Goal: Task Accomplishment & Management: Use online tool/utility

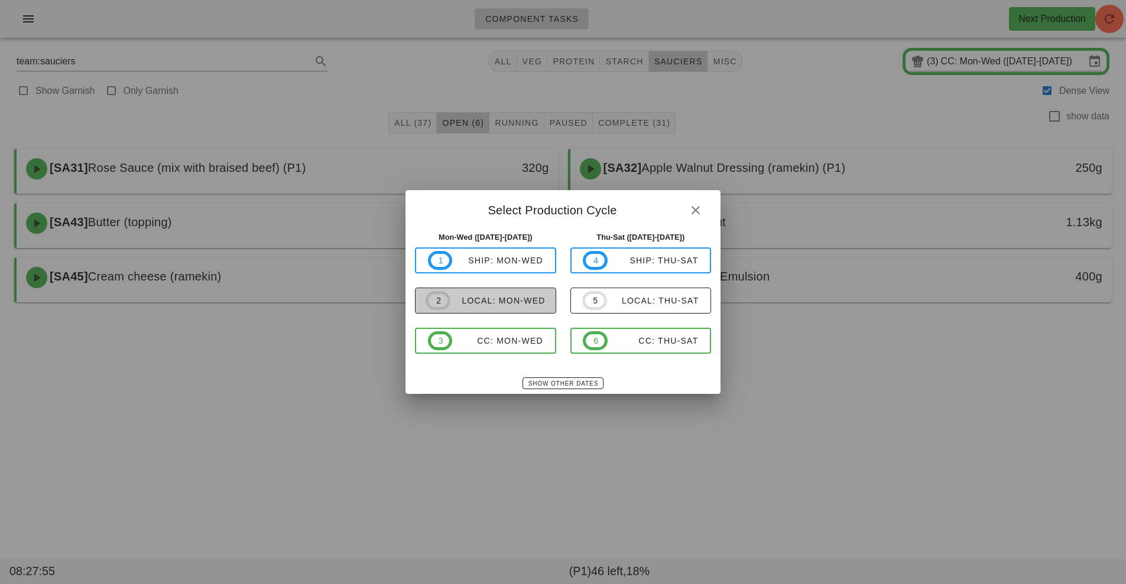
click at [509, 297] on div "local: Mon-Wed" at bounding box center [497, 300] width 95 height 9
type input "local: Mon-Wed ([DATE]-[DATE])"
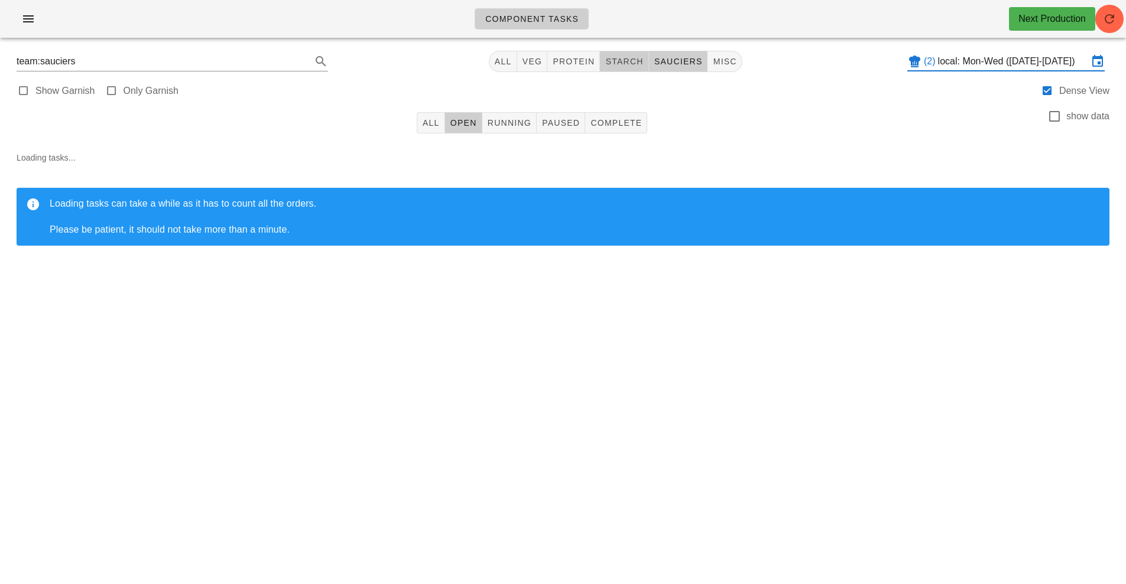
click at [621, 58] on span "starch" at bounding box center [623, 61] width 38 height 9
type input "team:starch"
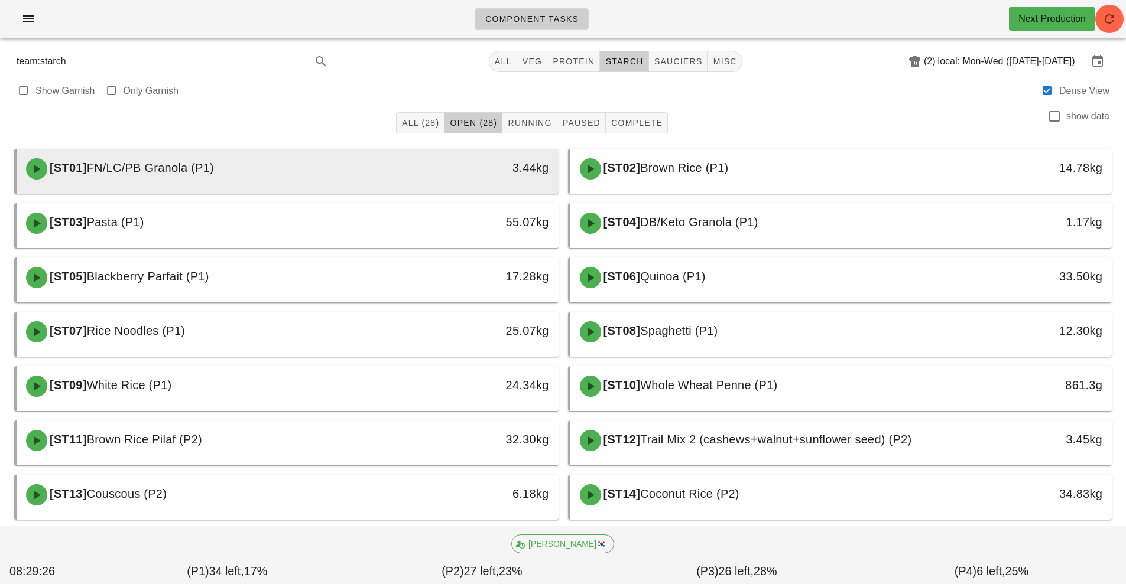
click at [411, 176] on div "[ST01] FN/LC/PB Granola (P1)" at bounding box center [220, 168] width 402 height 35
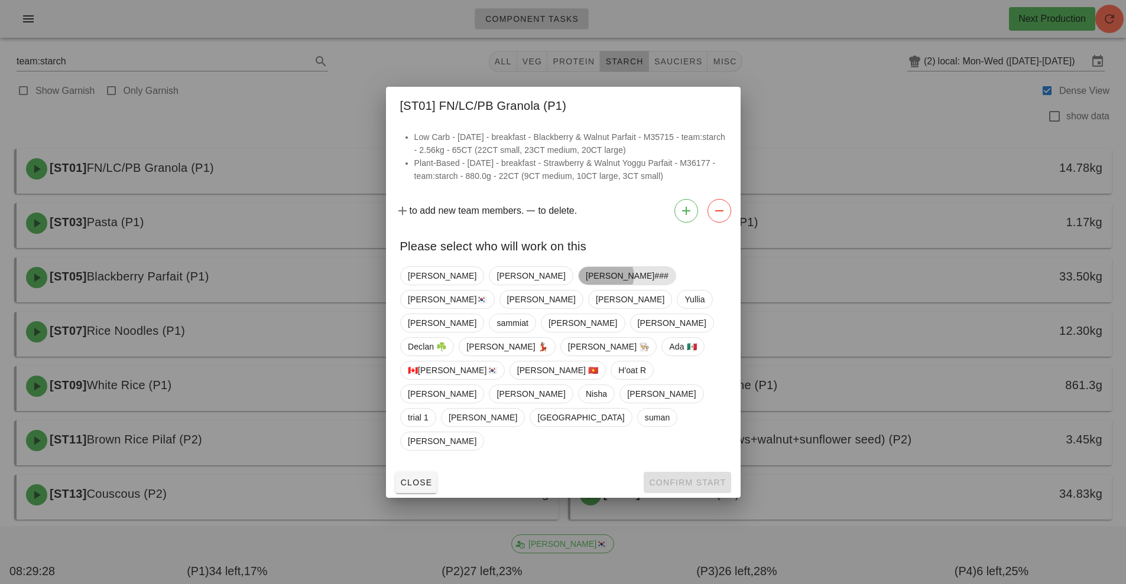
click at [585, 285] on span "[PERSON_NAME]###" at bounding box center [626, 276] width 83 height 18
click at [690, 478] on span "Confirm Start" at bounding box center [686, 482] width 77 height 9
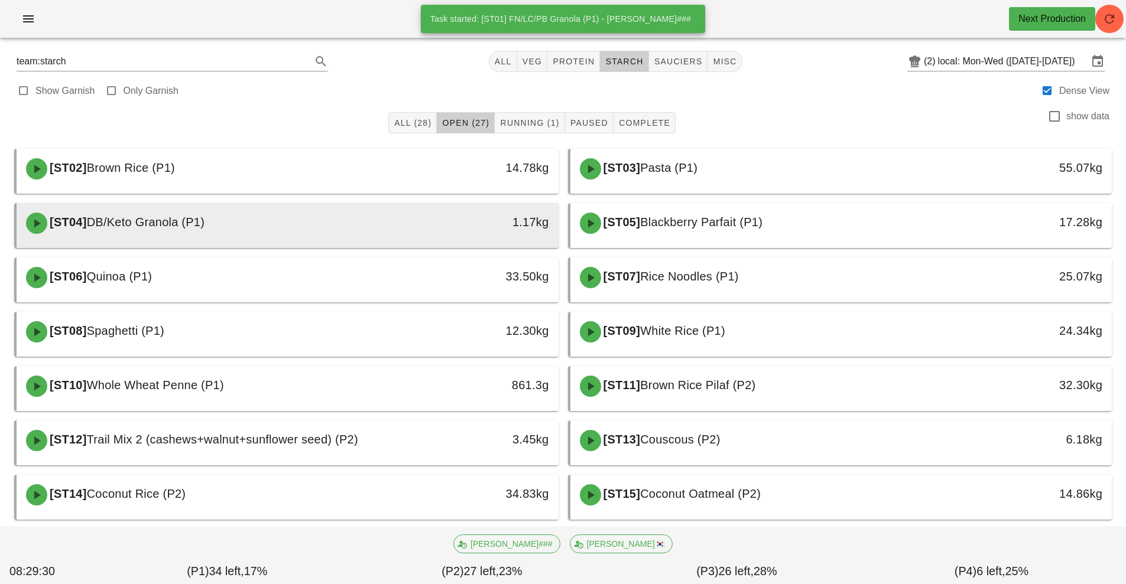
click at [476, 229] on div "1.17kg" at bounding box center [488, 222] width 120 height 19
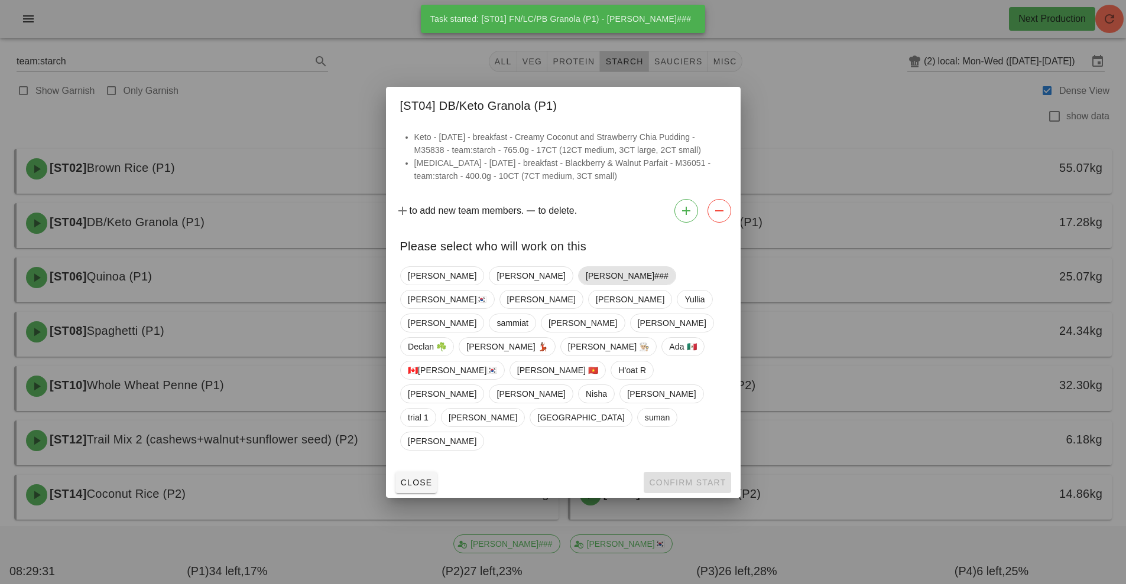
click at [585, 285] on span "[PERSON_NAME]###" at bounding box center [626, 276] width 83 height 18
click at [661, 478] on span "Confirm Start" at bounding box center [686, 482] width 77 height 9
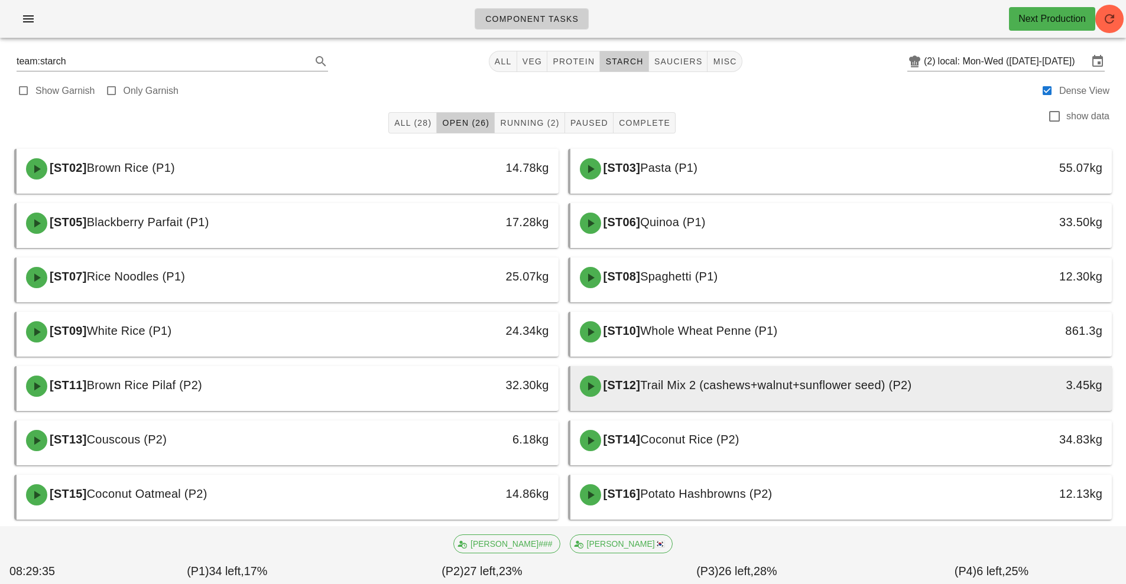
click at [711, 387] on span "Trail Mix 2 (cashews+walnut+sunflower seed) (P2)" at bounding box center [775, 385] width 271 height 13
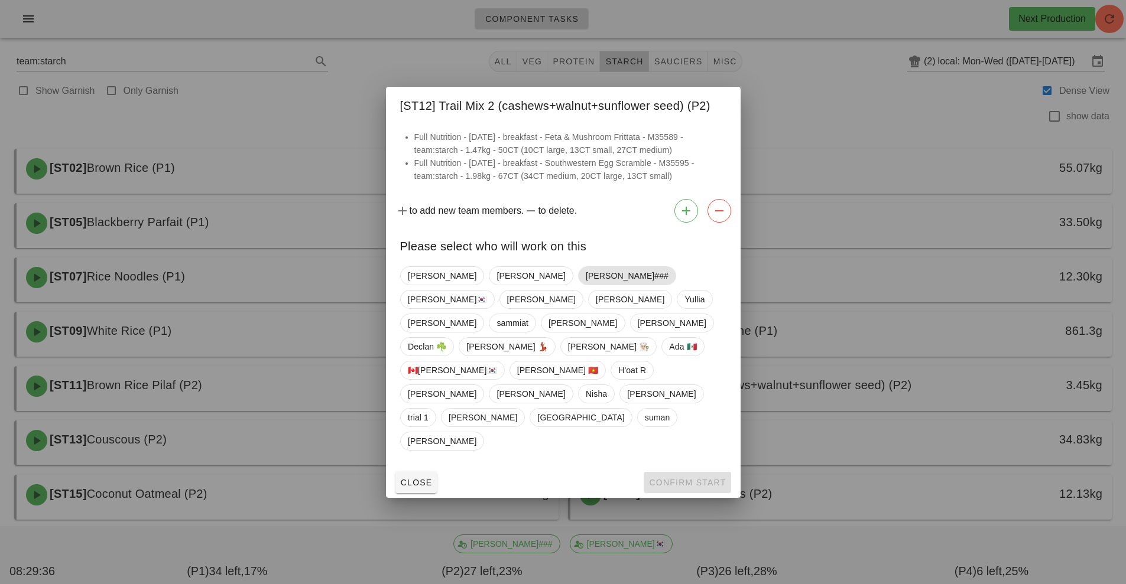
click at [585, 285] on span "[PERSON_NAME]###" at bounding box center [626, 276] width 83 height 18
click at [679, 478] on span "Confirm Start" at bounding box center [686, 482] width 77 height 9
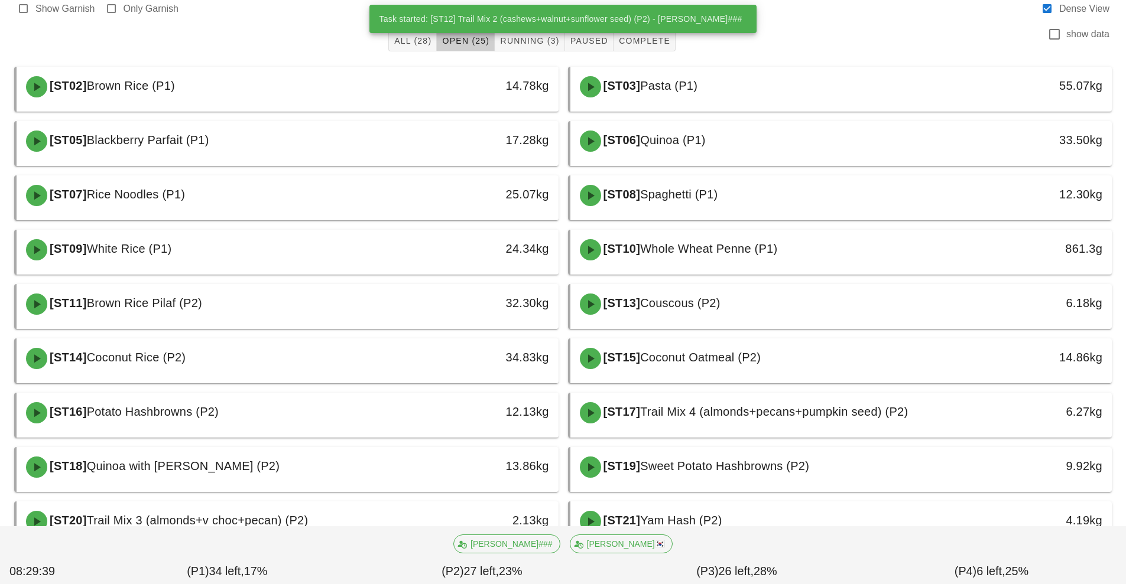
scroll to position [92, 0]
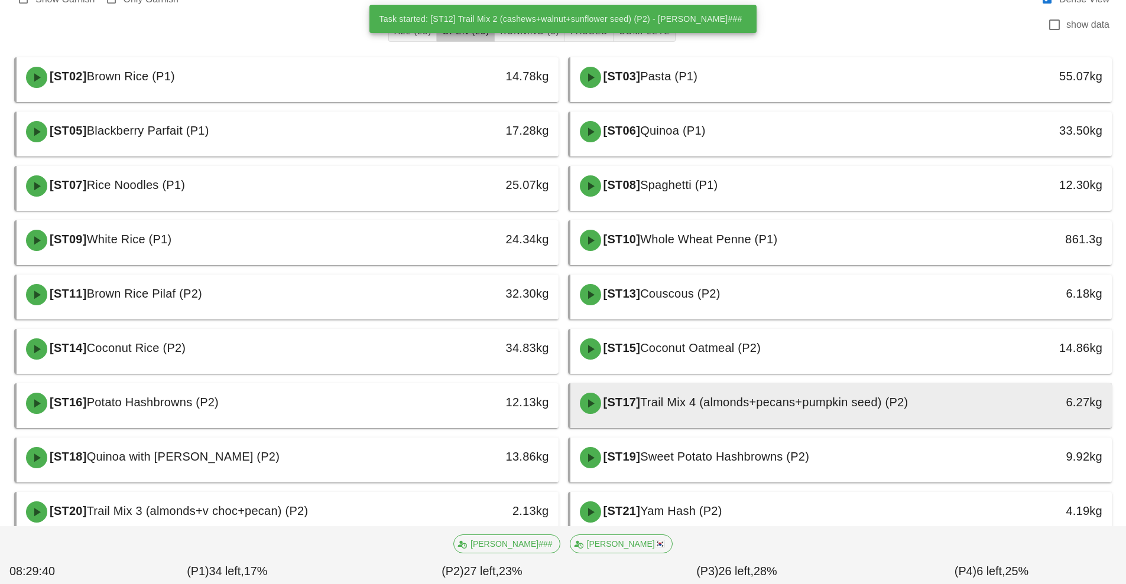
click at [698, 408] on span "Trail Mix 4 (almonds+pecans+pumpkin seed) (P2)" at bounding box center [774, 402] width 268 height 13
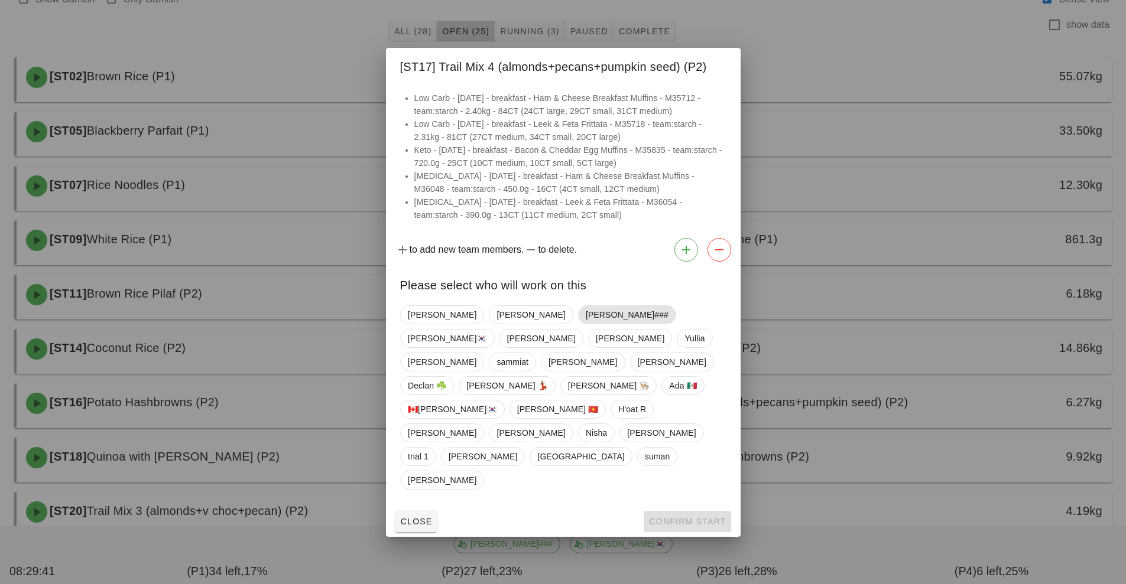
click at [585, 324] on span "[PERSON_NAME]###" at bounding box center [626, 315] width 83 height 18
click at [667, 511] on button "Confirm Start" at bounding box center [686, 521] width 87 height 21
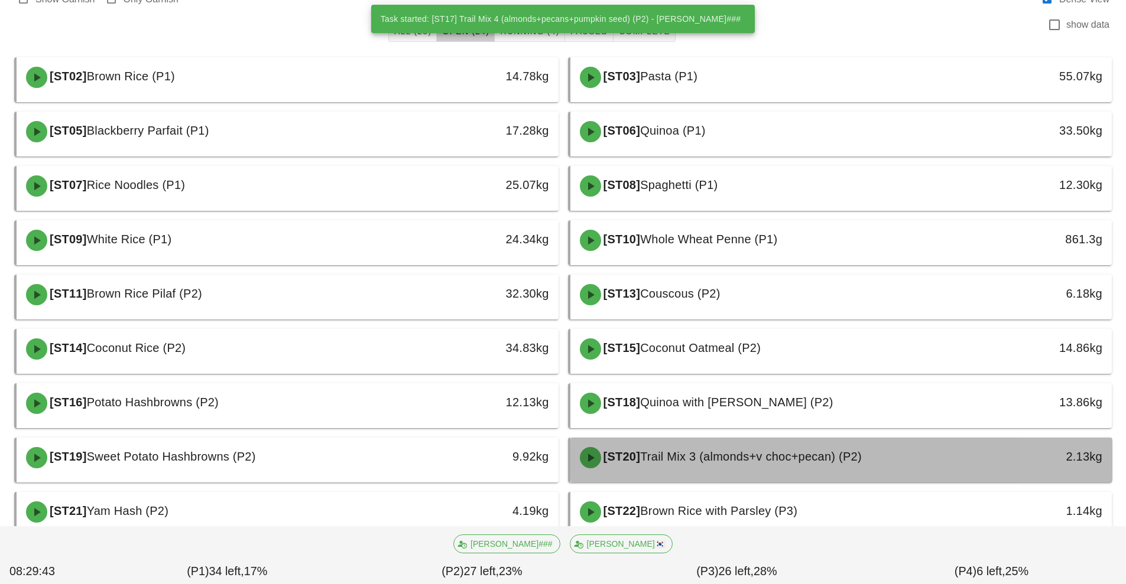
click at [670, 462] on span "Trail Mix 3 (almonds+v choc+pecan) (P2)" at bounding box center [751, 456] width 222 height 13
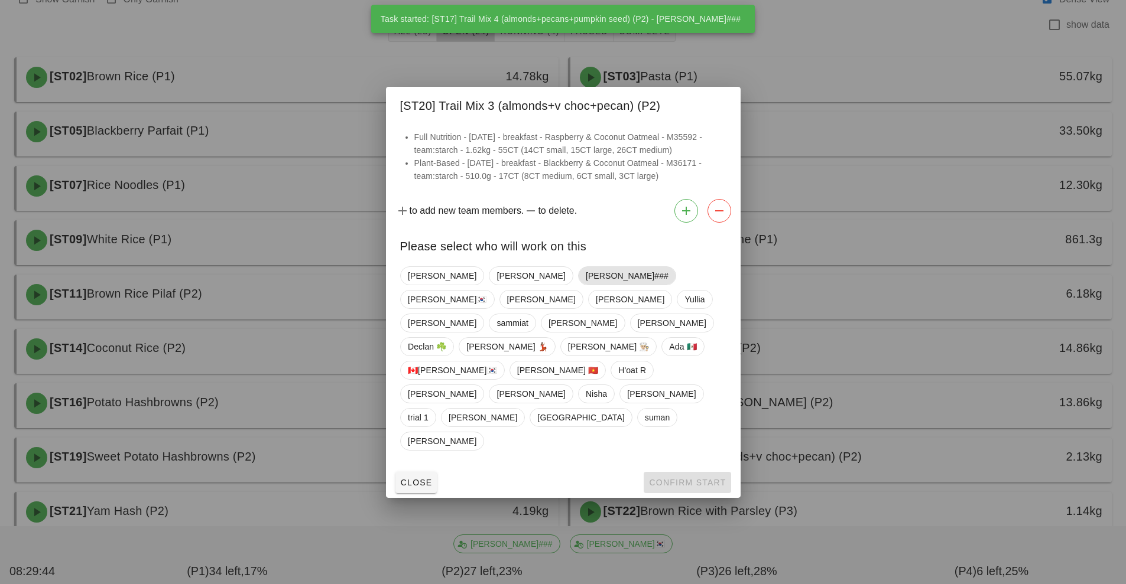
click at [585, 285] on span "[PERSON_NAME]###" at bounding box center [626, 276] width 83 height 18
click at [670, 478] on span "Confirm Start" at bounding box center [686, 482] width 77 height 9
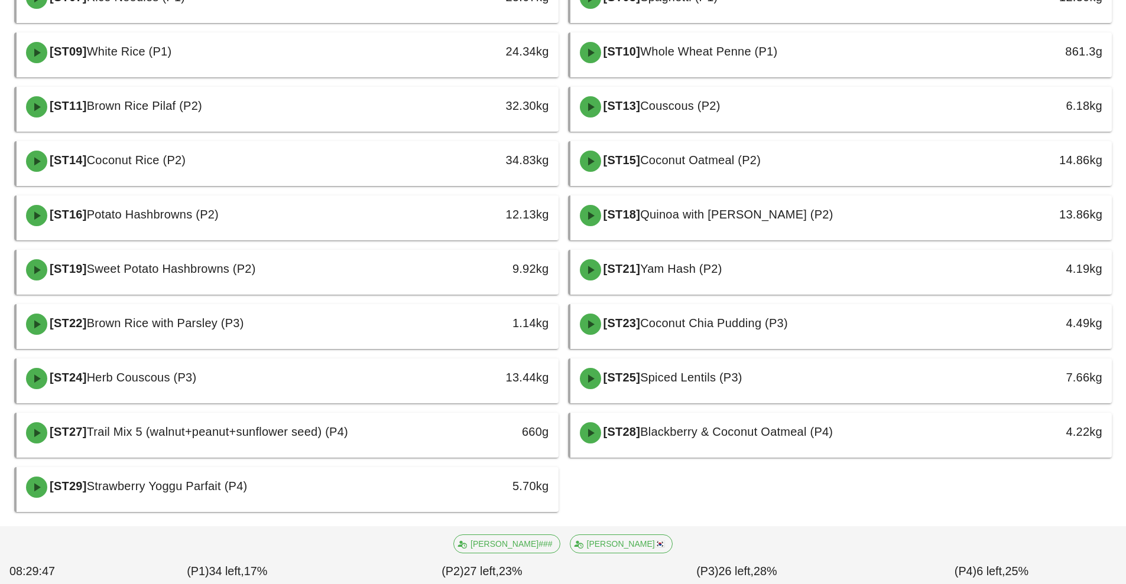
scroll to position [292, 0]
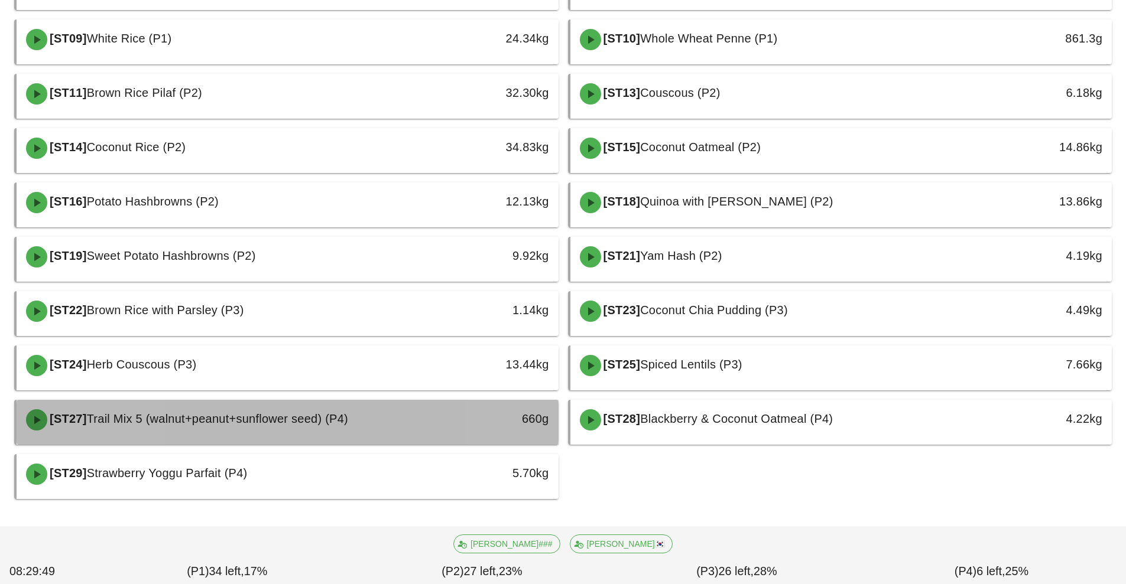
click at [404, 424] on div "[ST27] Trail Mix 5 (walnut+peanut+sunflower seed) (P4)" at bounding box center [220, 419] width 402 height 35
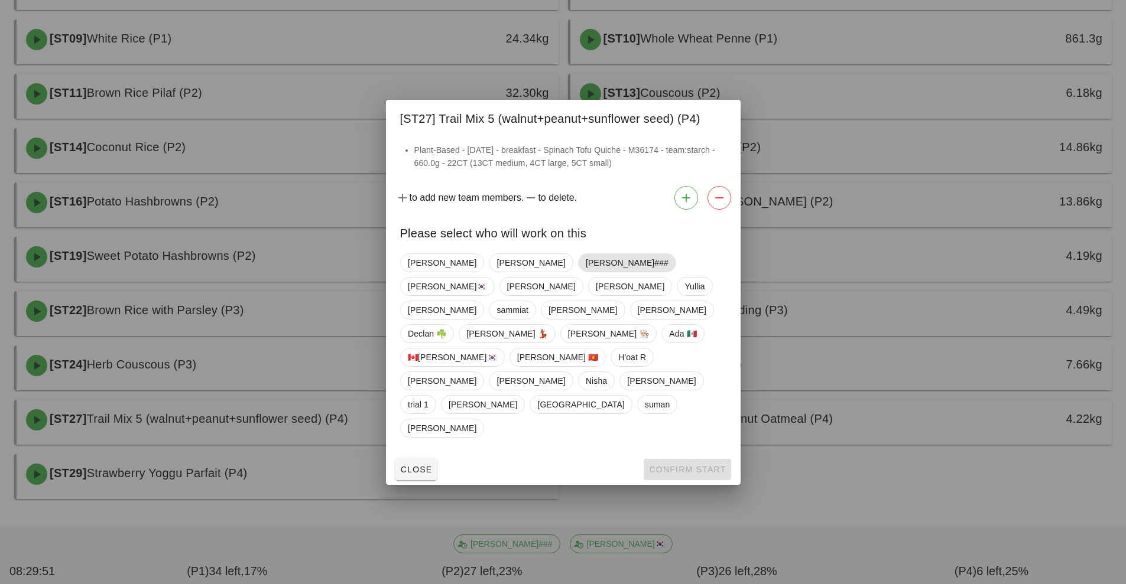
click at [585, 272] on span "[PERSON_NAME]###" at bounding box center [626, 263] width 83 height 18
click at [670, 459] on button "Confirm Start" at bounding box center [686, 469] width 87 height 21
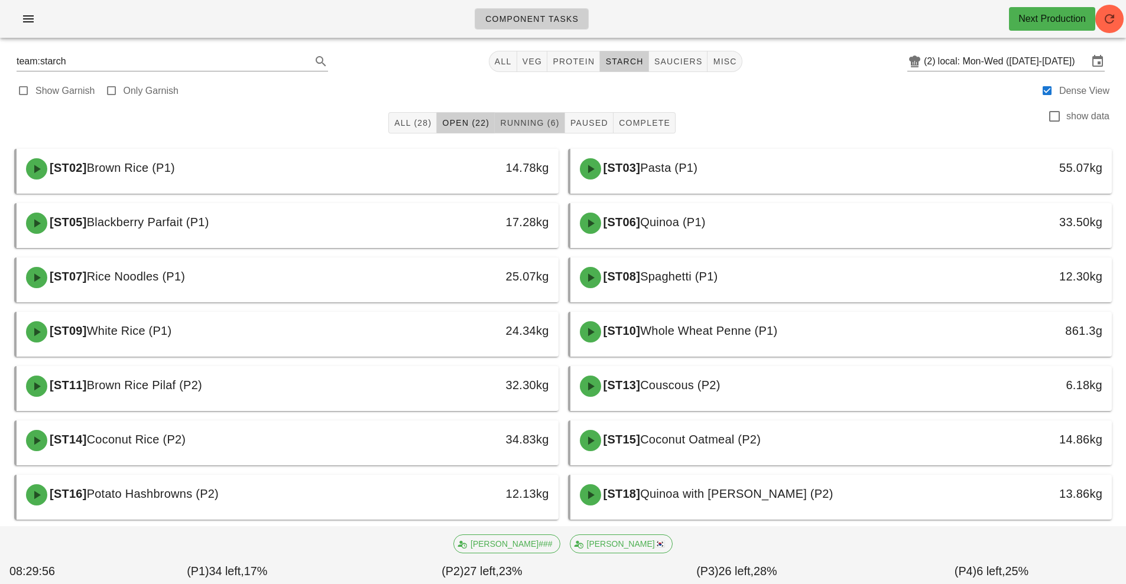
click at [521, 113] on button "Running (6)" at bounding box center [530, 122] width 70 height 21
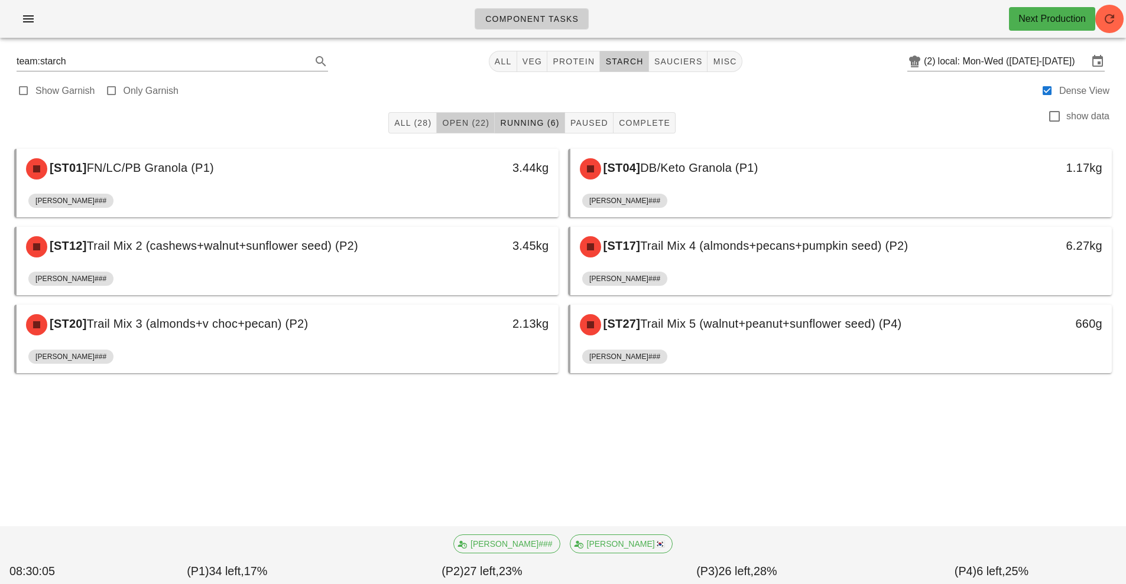
click at [473, 123] on span "Open (22)" at bounding box center [465, 122] width 48 height 9
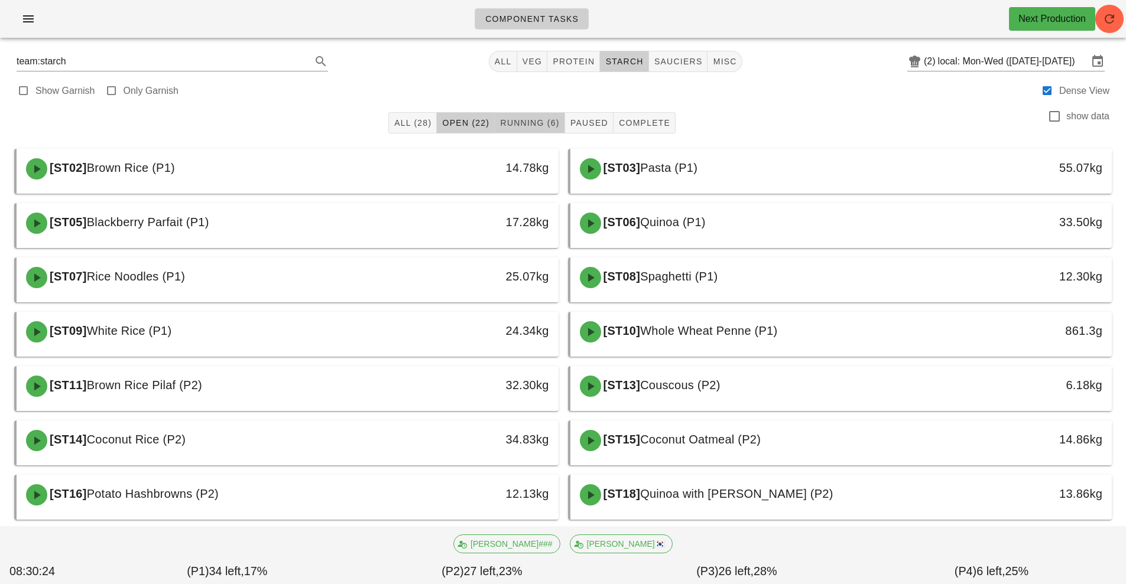
click at [528, 123] on span "Running (6)" at bounding box center [529, 122] width 60 height 9
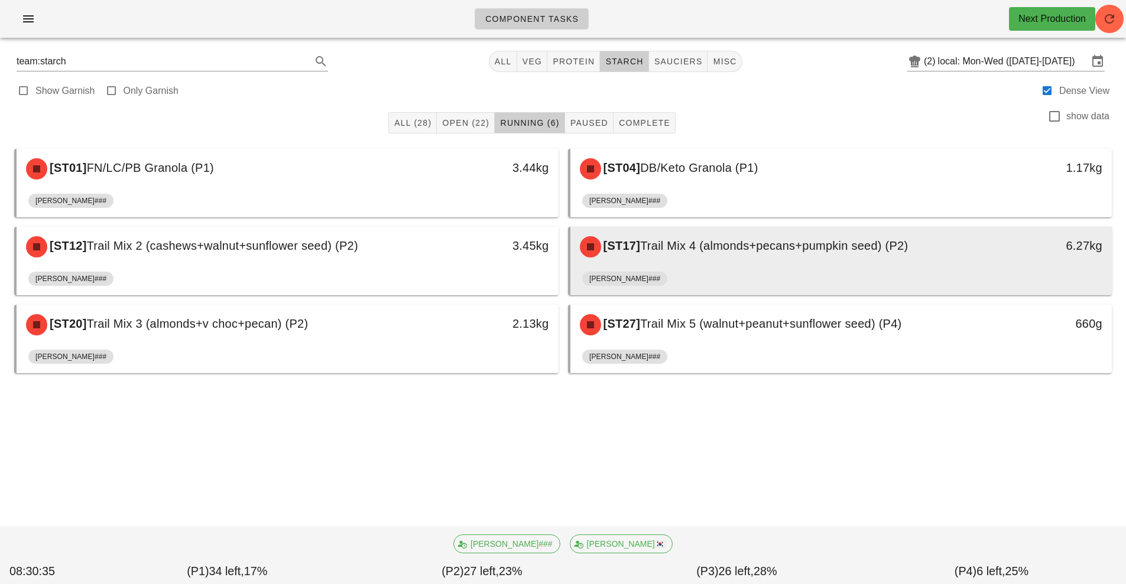
click at [732, 274] on div "[PERSON_NAME]###" at bounding box center [841, 281] width 518 height 28
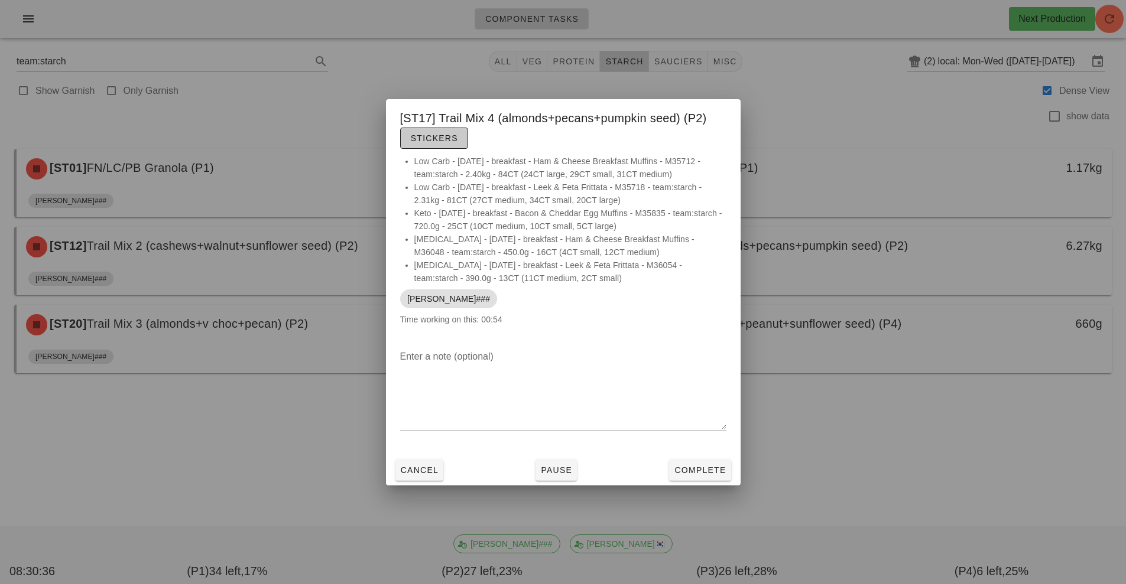
click at [448, 146] on button "Stickers" at bounding box center [434, 138] width 68 height 21
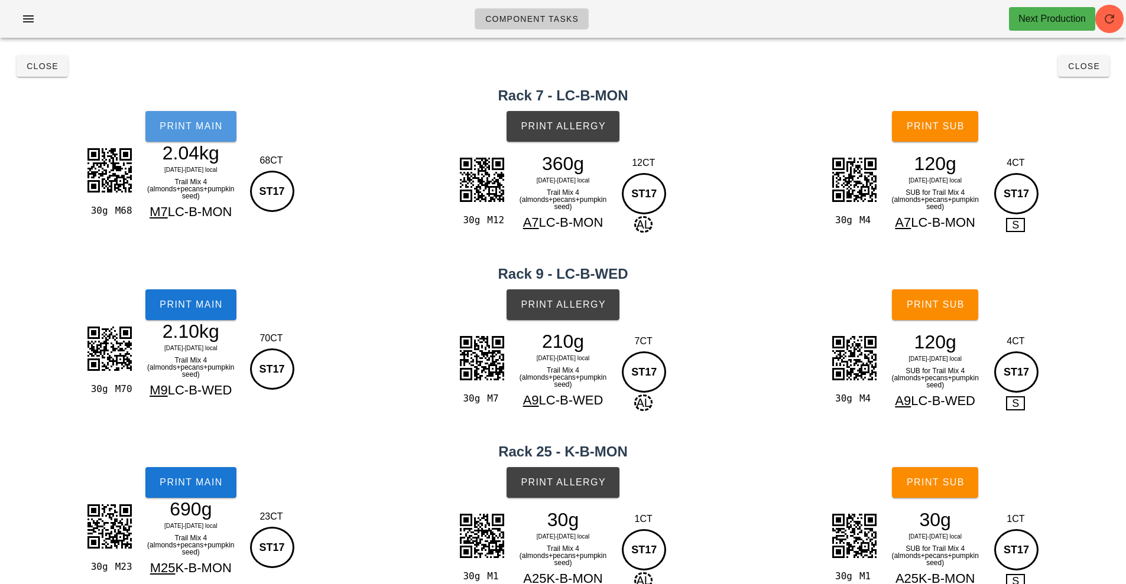
click at [186, 127] on span "Print Main" at bounding box center [191, 126] width 64 height 11
click at [582, 128] on span "Print Allergy" at bounding box center [563, 126] width 86 height 11
click at [188, 314] on button "Print Main" at bounding box center [190, 305] width 91 height 31
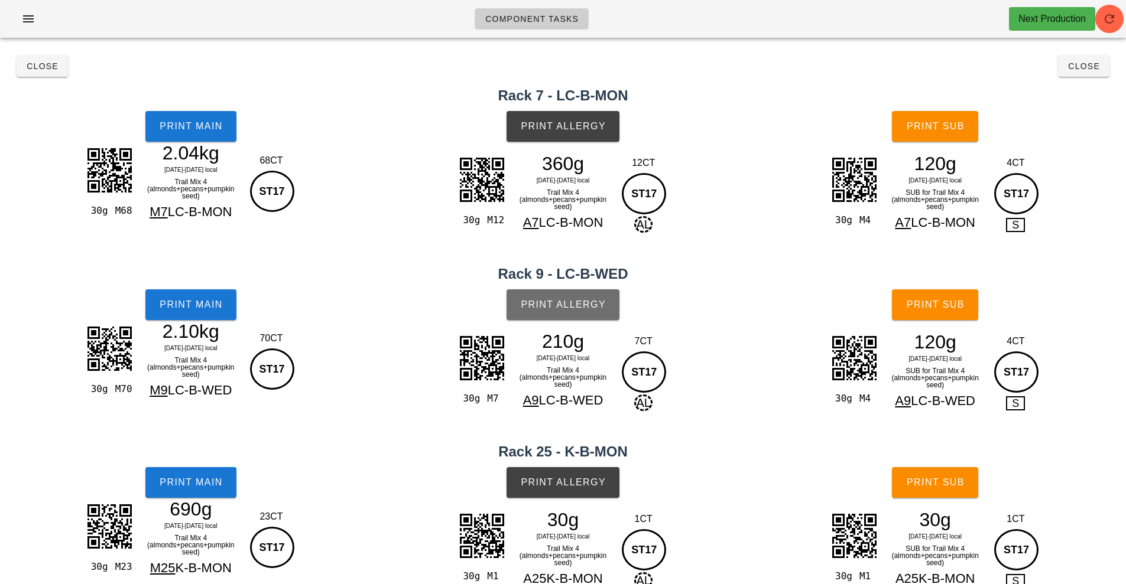
click at [580, 303] on span "Print Allergy" at bounding box center [563, 305] width 86 height 11
click at [178, 486] on span "Print Main" at bounding box center [191, 482] width 64 height 11
click at [552, 484] on span "Print Allergy" at bounding box center [563, 482] width 86 height 11
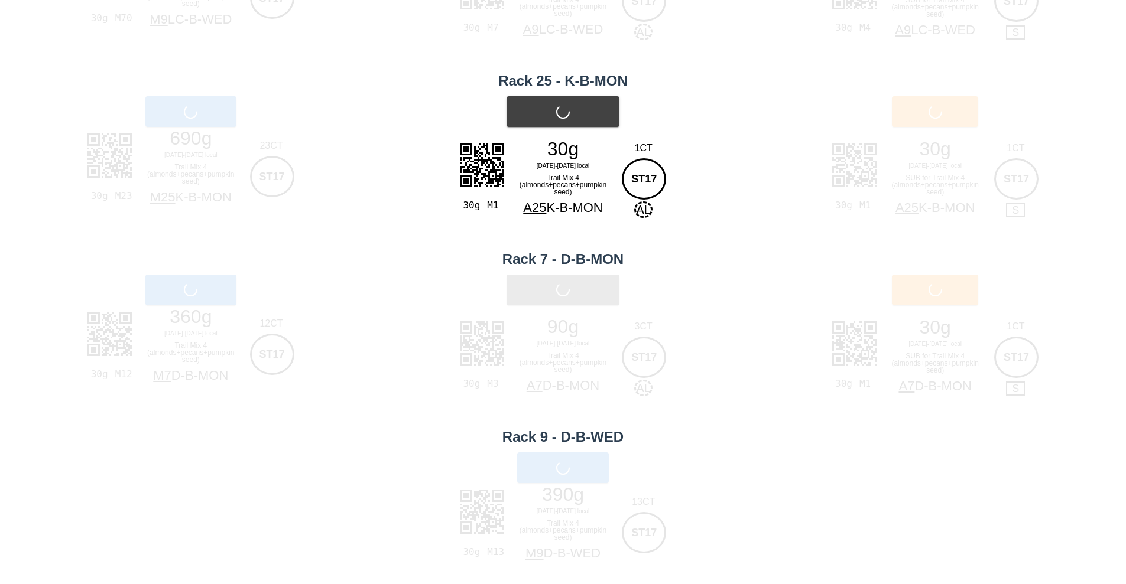
scroll to position [372, 0]
click at [200, 305] on div "Print Main" at bounding box center [191, 289] width 382 height 45
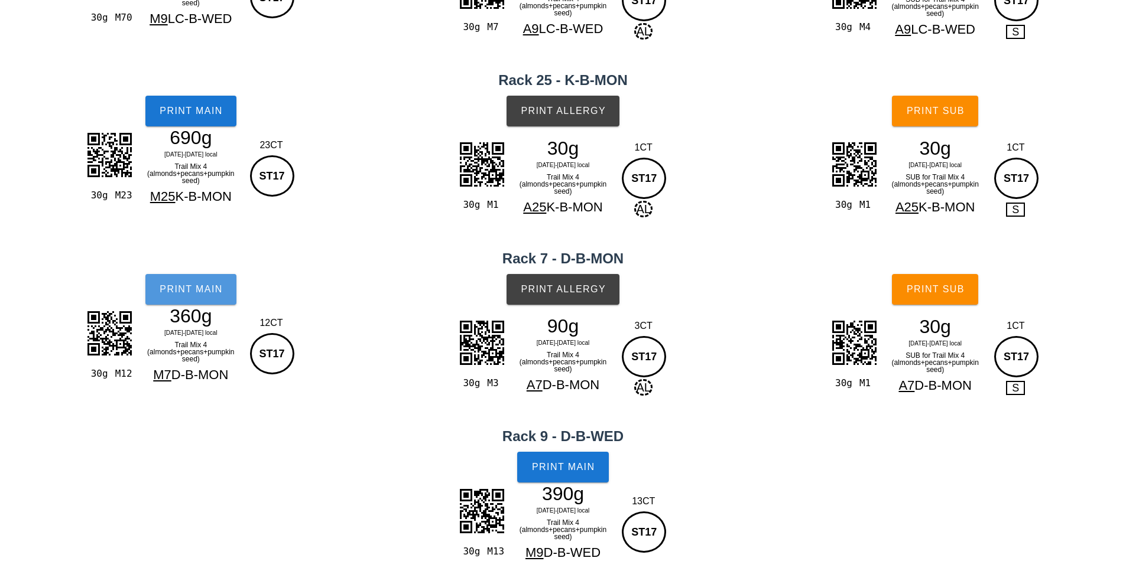
click at [180, 297] on button "Print Main" at bounding box center [190, 289] width 91 height 31
click at [563, 286] on span "Print Allergy" at bounding box center [563, 289] width 86 height 11
click at [565, 459] on button "Print Main" at bounding box center [562, 467] width 91 height 31
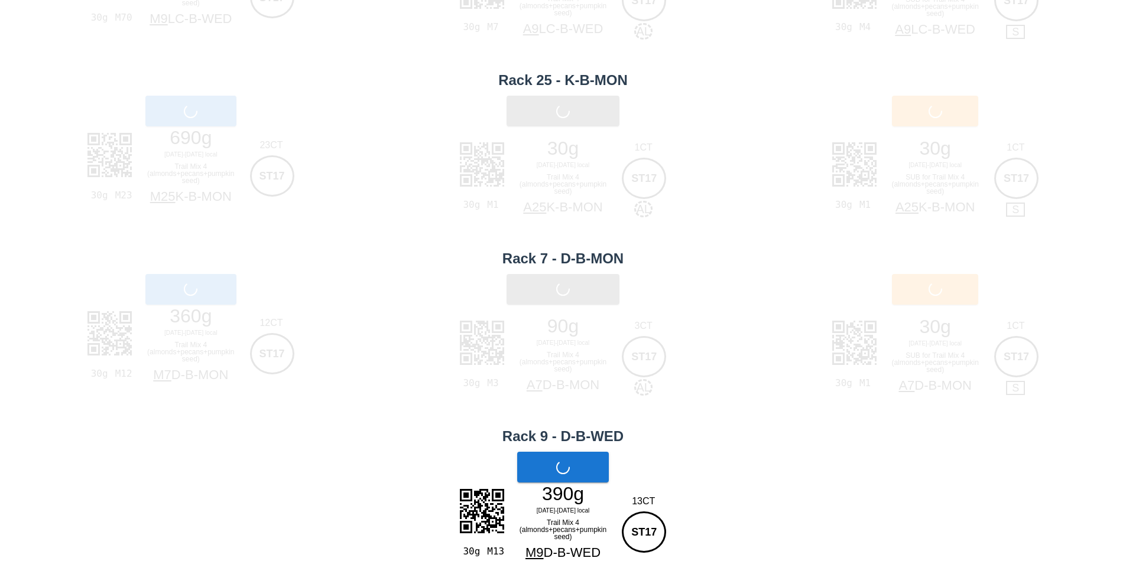
scroll to position [378, 0]
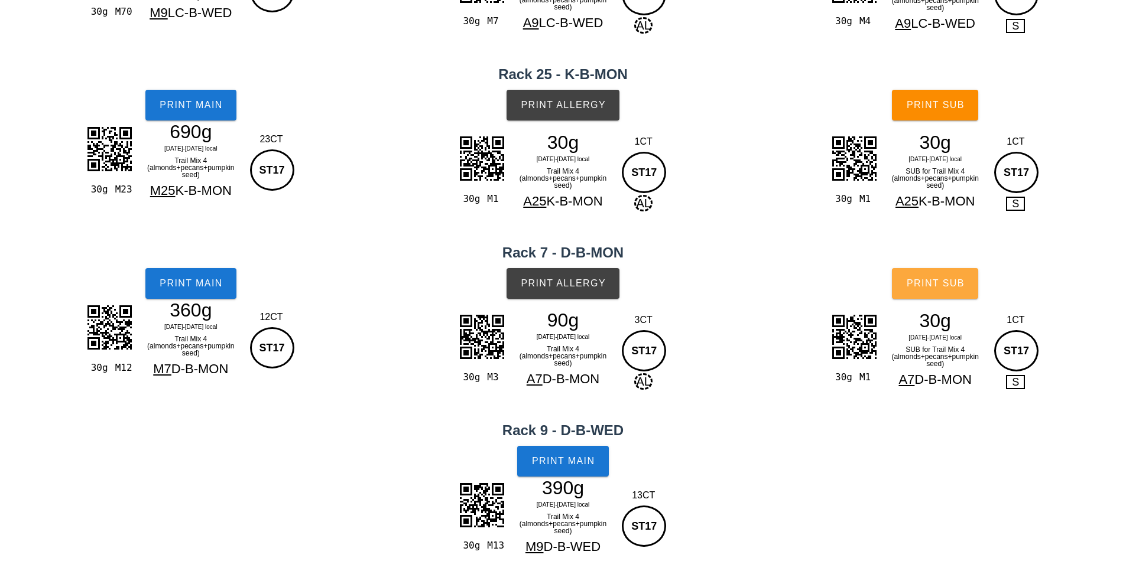
click at [916, 291] on button "Print Sub" at bounding box center [935, 283] width 86 height 31
click at [955, 110] on span "Print Sub" at bounding box center [935, 105] width 58 height 11
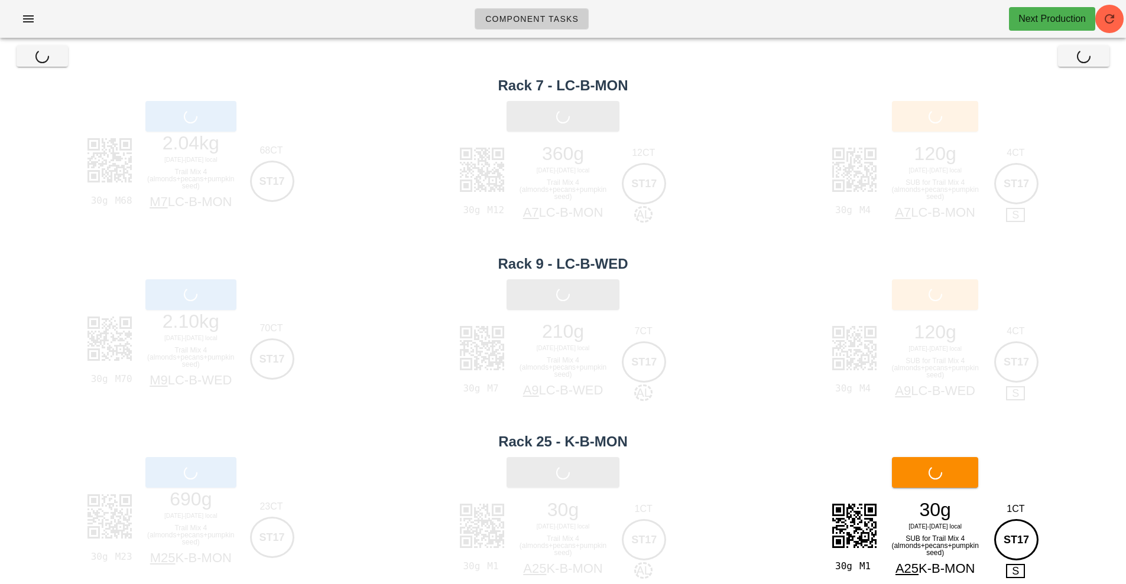
scroll to position [0, 0]
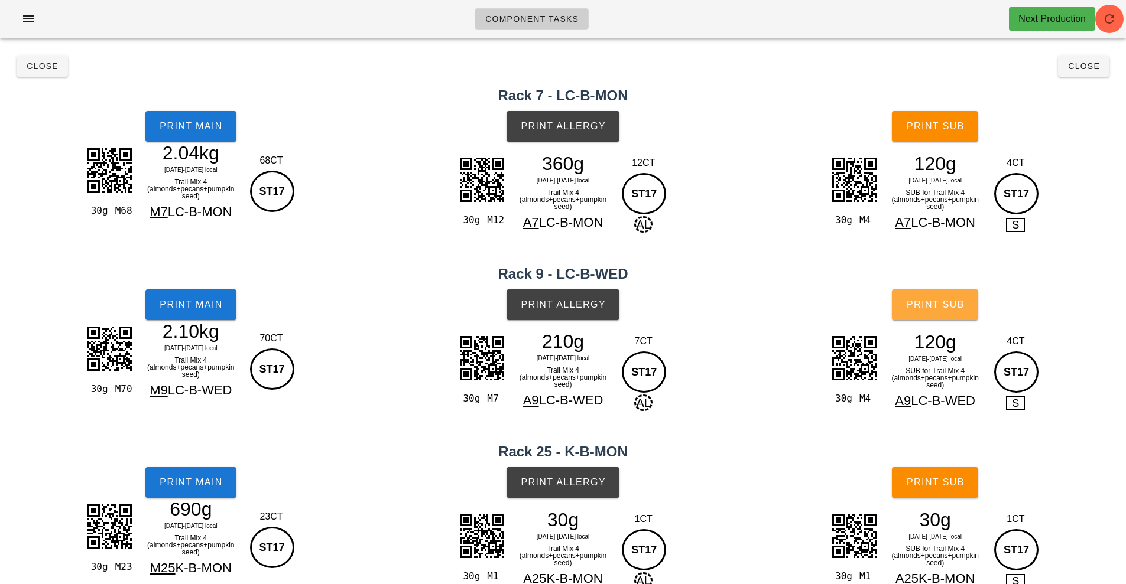
click at [941, 311] on button "Print Sub" at bounding box center [935, 305] width 86 height 31
click at [963, 125] on span "Print Sub" at bounding box center [935, 126] width 58 height 11
click at [31, 72] on button "Close" at bounding box center [42, 66] width 51 height 21
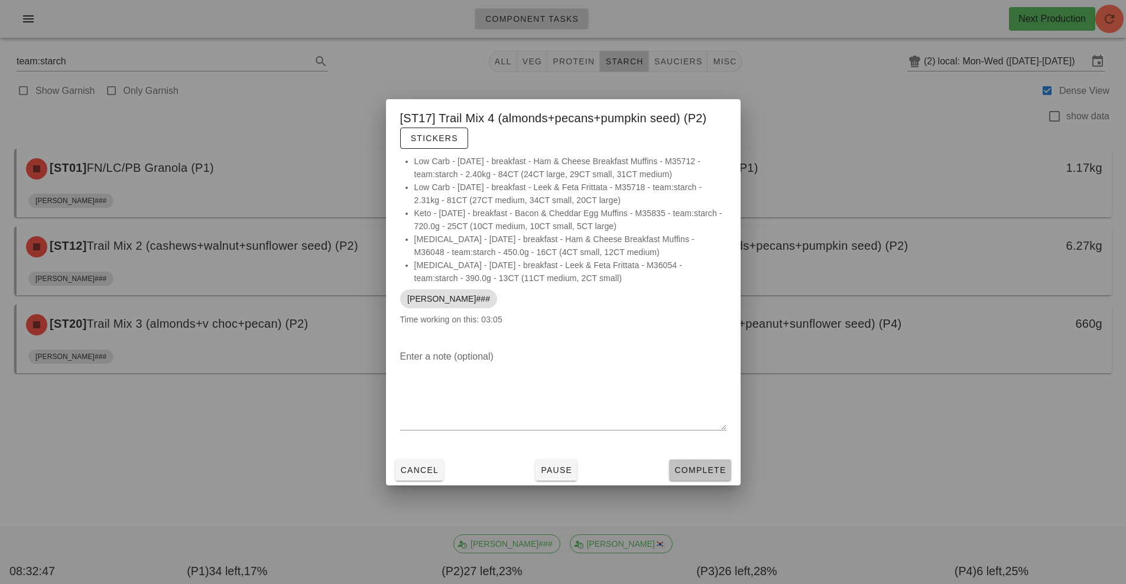
click at [686, 470] on span "Complete" at bounding box center [700, 470] width 52 height 9
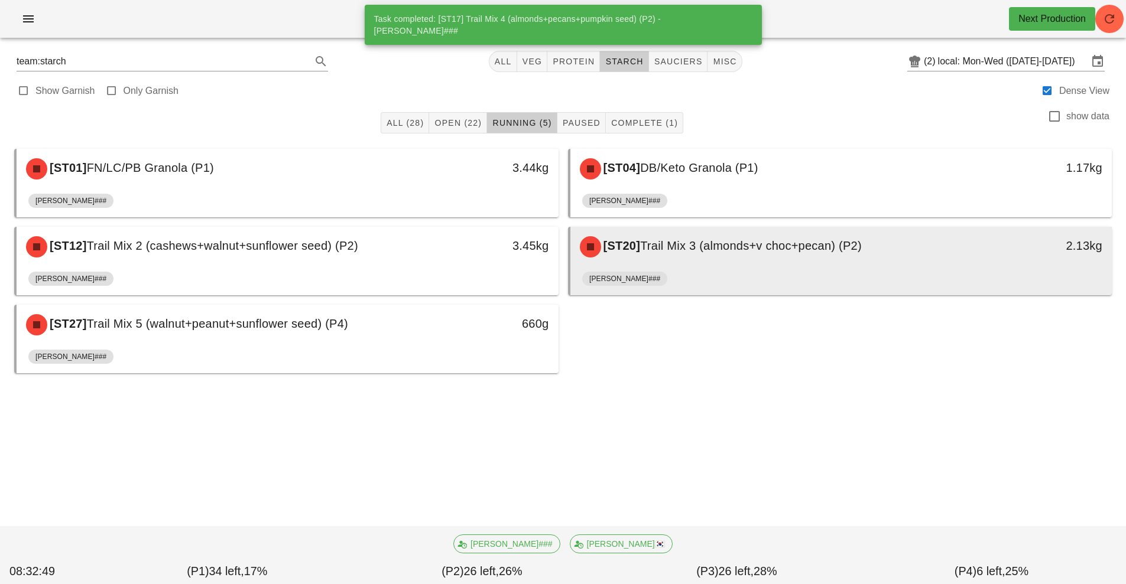
click at [709, 274] on div "[PERSON_NAME]###" at bounding box center [841, 281] width 518 height 28
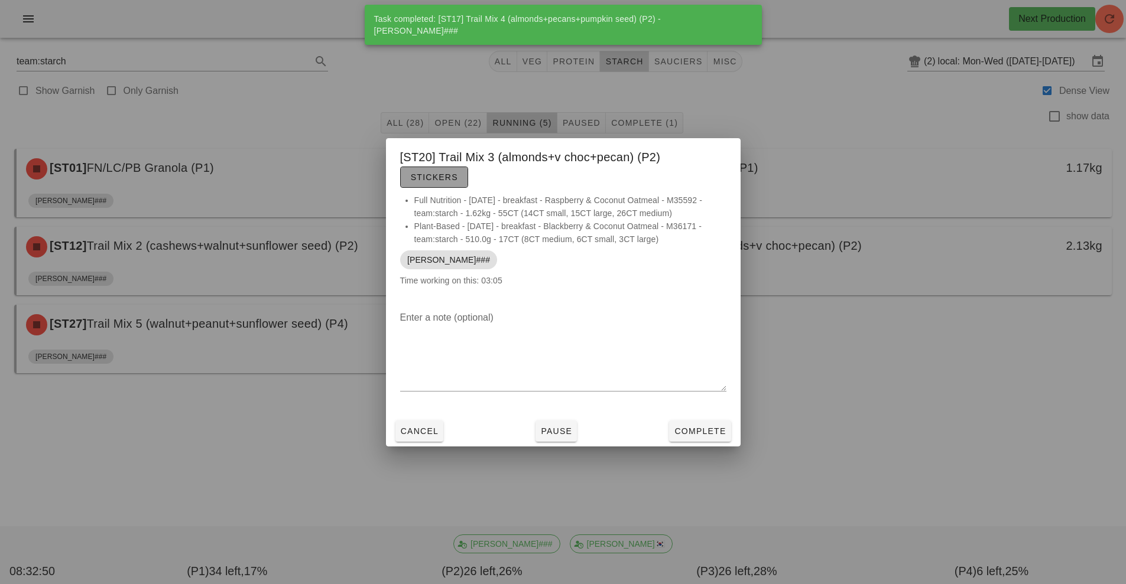
click at [437, 181] on span "Stickers" at bounding box center [434, 177] width 48 height 9
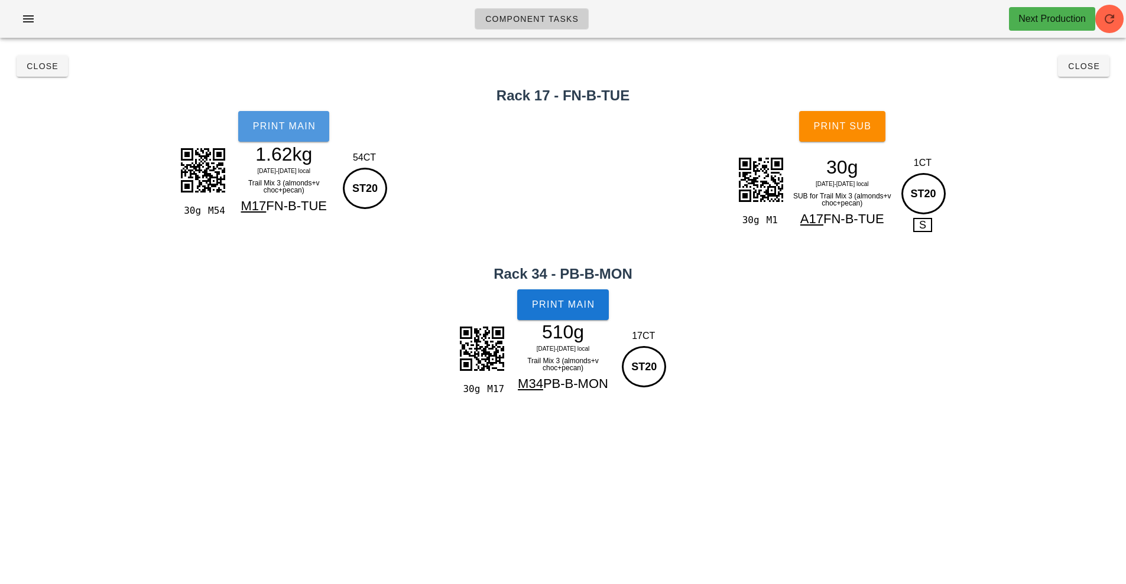
click at [301, 132] on button "Print Main" at bounding box center [283, 126] width 91 height 31
click at [577, 310] on span "Print Main" at bounding box center [563, 305] width 64 height 11
click at [843, 139] on button "Print Sub" at bounding box center [842, 126] width 86 height 31
click at [35, 66] on span "Close" at bounding box center [42, 65] width 32 height 9
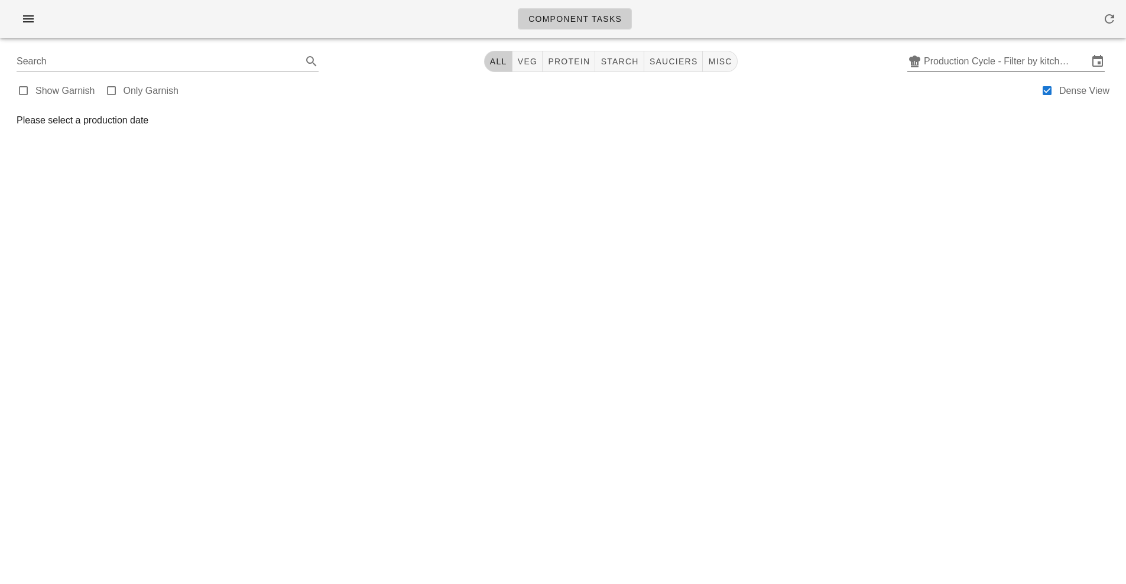
click at [974, 56] on input "Production Cycle - Filter by kitchen production schedules" at bounding box center [1006, 61] width 164 height 19
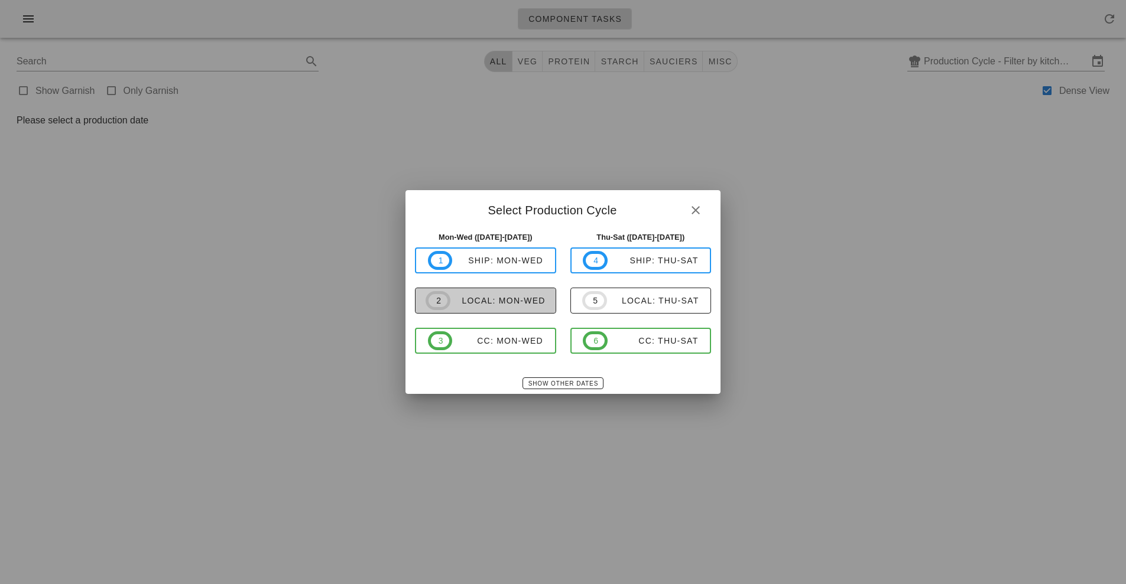
click at [503, 307] on span "2 local: Mon-Wed" at bounding box center [485, 300] width 120 height 19
type input "local: Mon-Wed ([DATE]-[DATE])"
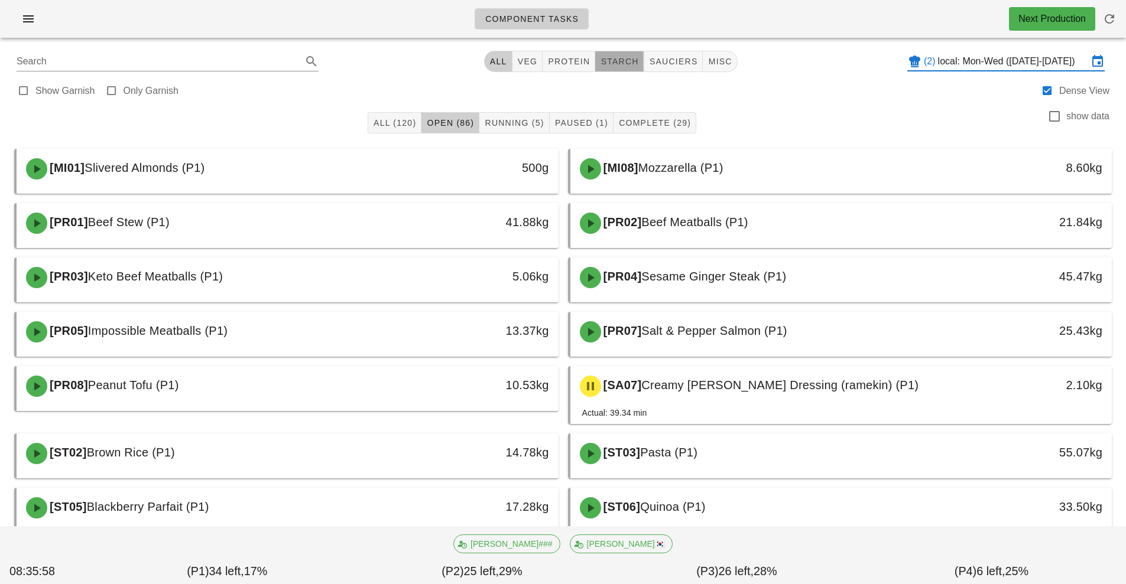
click at [623, 63] on span "starch" at bounding box center [619, 61] width 38 height 9
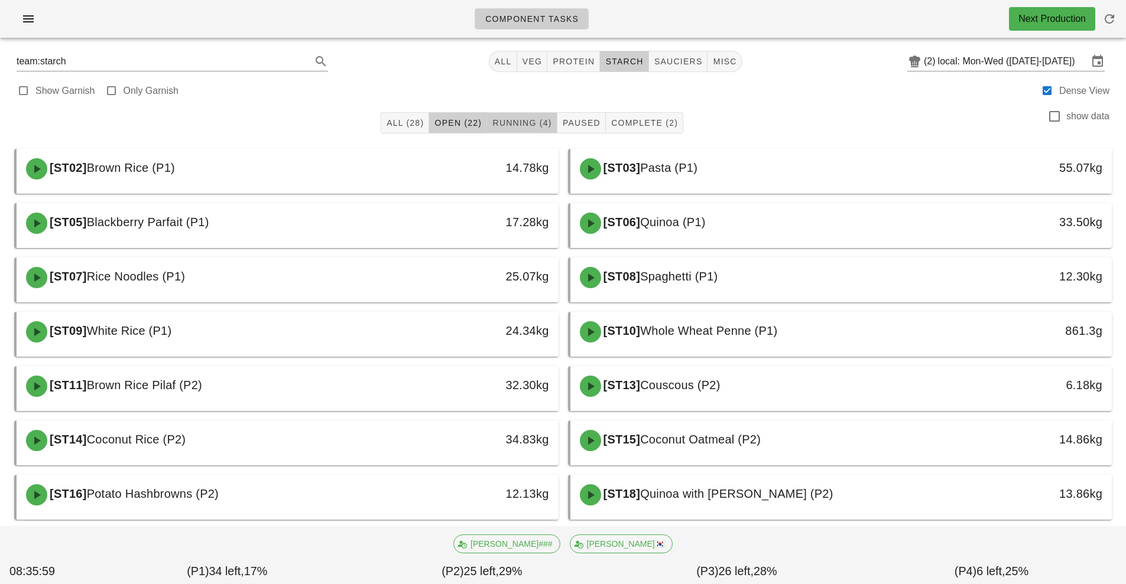
click at [524, 122] on span "Running (4)" at bounding box center [522, 122] width 60 height 9
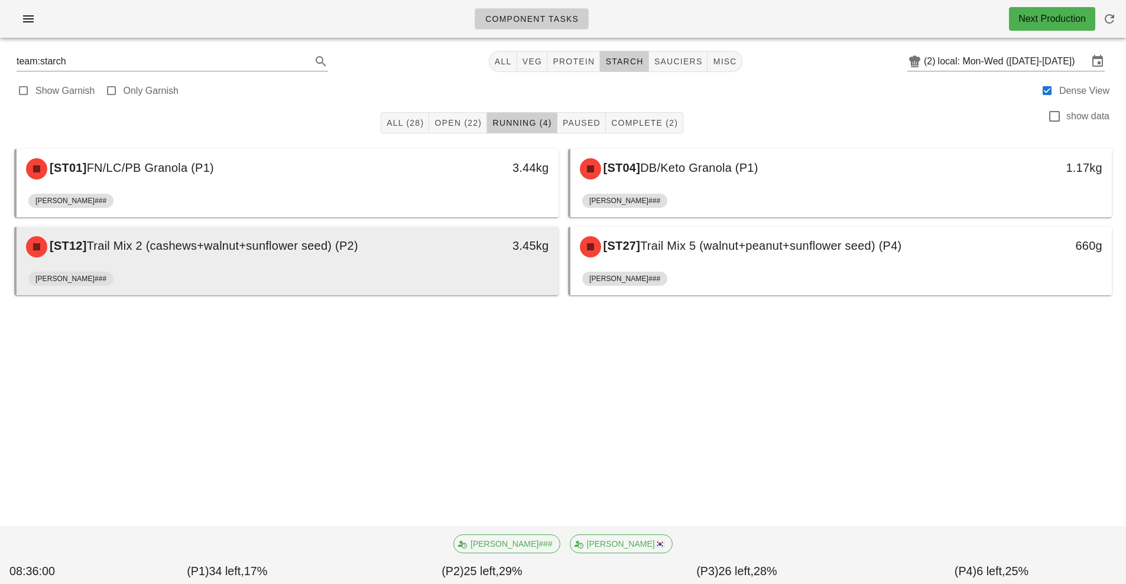
click at [407, 265] on div "[ST12] Trail Mix 2 (cashews+walnut+sunflower seed) (P2) 3.45kg" at bounding box center [288, 247] width 542 height 40
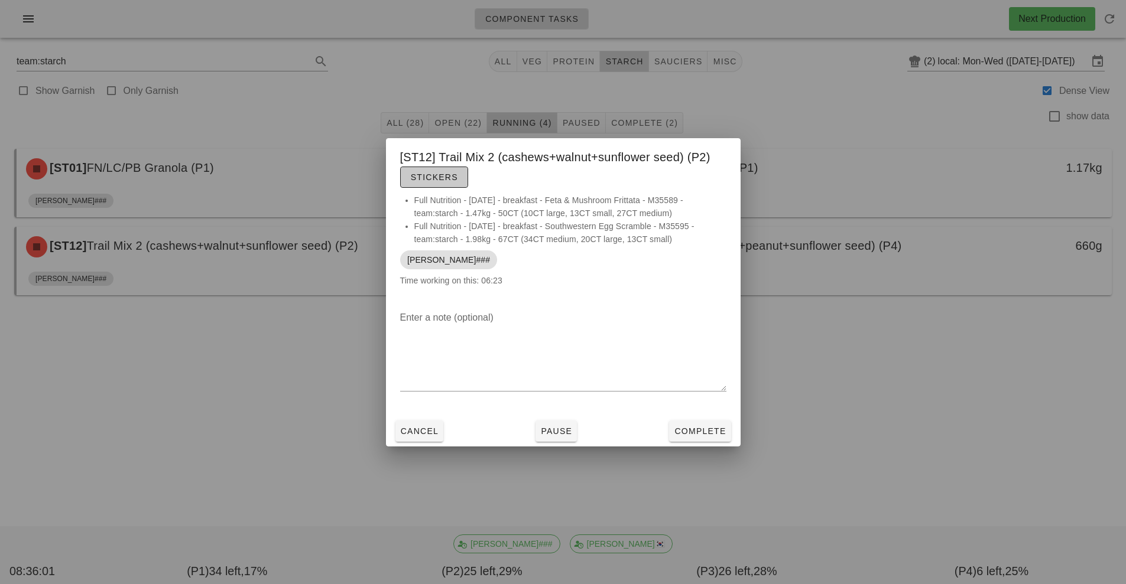
click at [445, 175] on span "Stickers" at bounding box center [434, 177] width 48 height 9
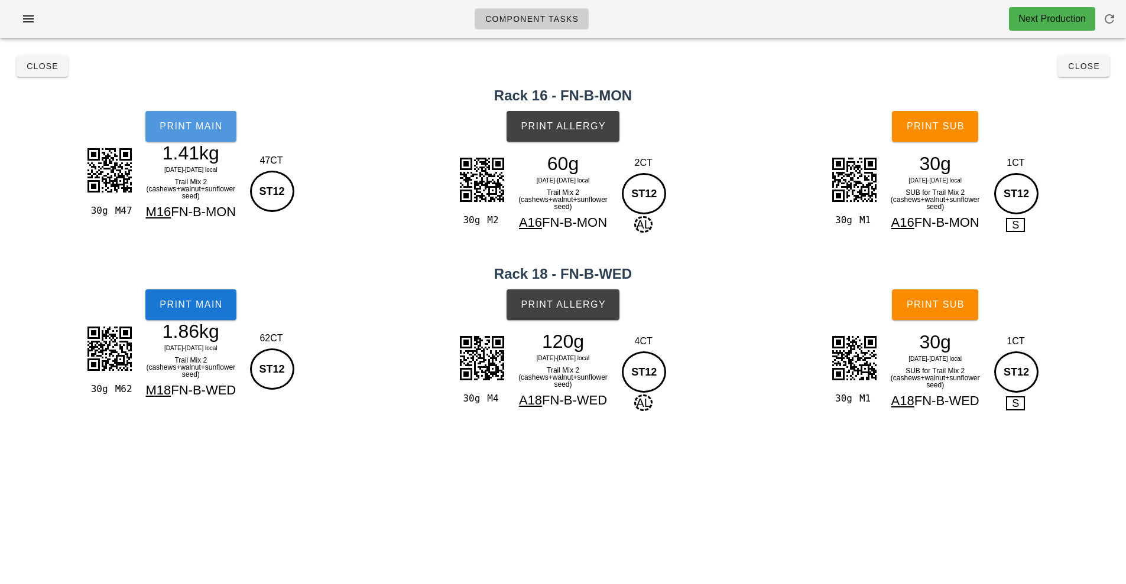
click at [186, 131] on span "Print Main" at bounding box center [191, 126] width 64 height 11
click at [580, 124] on span "Print Allergy" at bounding box center [563, 126] width 86 height 11
click at [180, 297] on button "Print Main" at bounding box center [190, 305] width 91 height 31
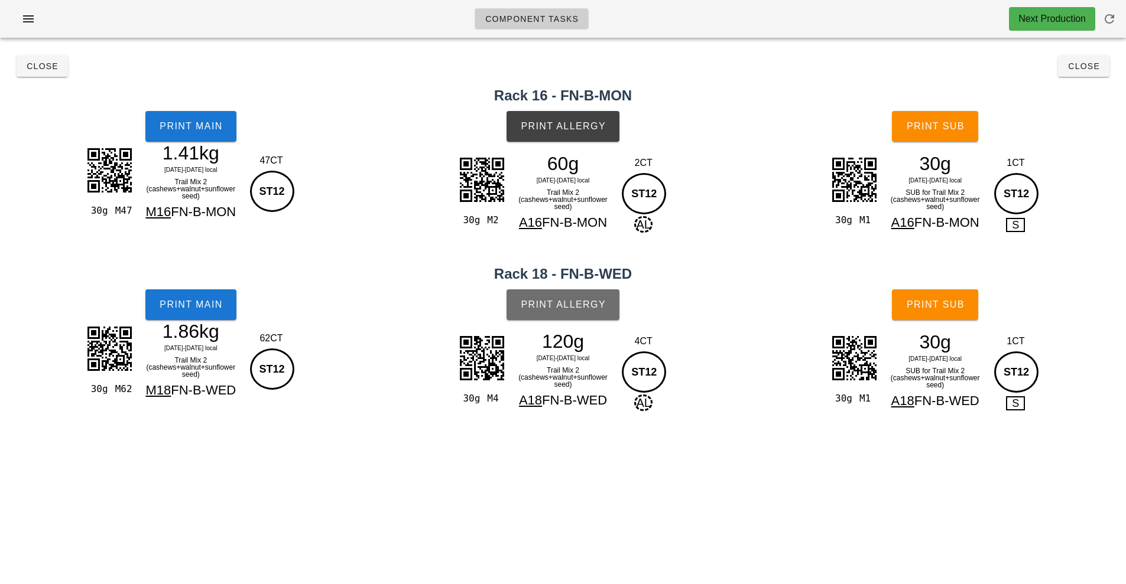
click at [578, 313] on button "Print Allergy" at bounding box center [562, 305] width 113 height 31
click at [948, 137] on button "Print Sub" at bounding box center [935, 126] width 86 height 31
click at [931, 314] on button "Print Sub" at bounding box center [935, 305] width 86 height 31
click at [47, 66] on span "Close" at bounding box center [42, 65] width 32 height 9
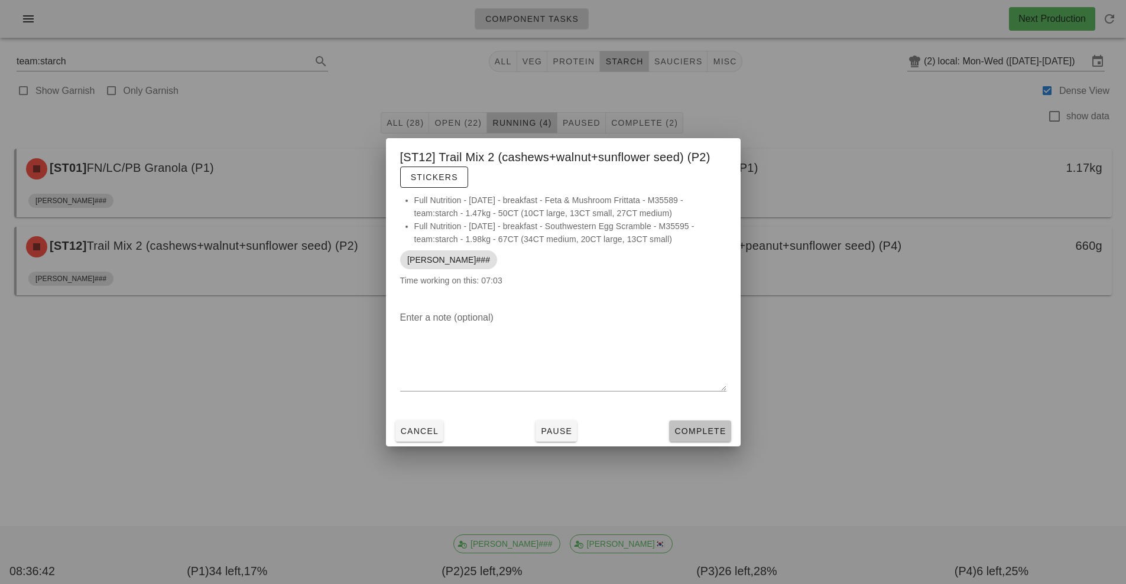
click at [706, 423] on button "Complete" at bounding box center [699, 431] width 61 height 21
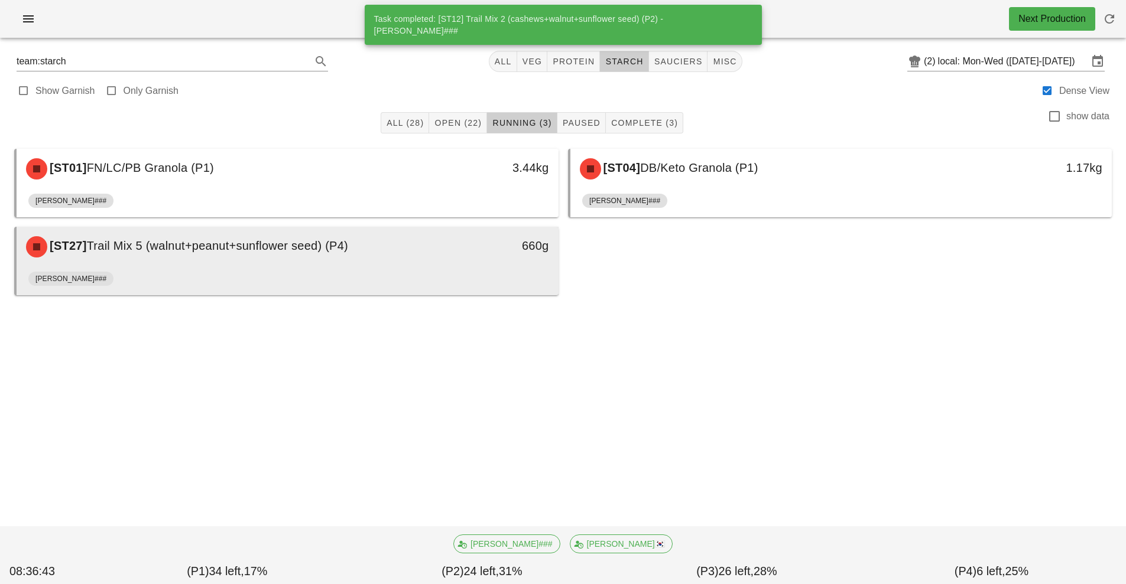
click at [426, 265] on div "[ST27] Trail Mix 5 (walnut+peanut+sunflower seed) (P4) 660g" at bounding box center [288, 247] width 542 height 40
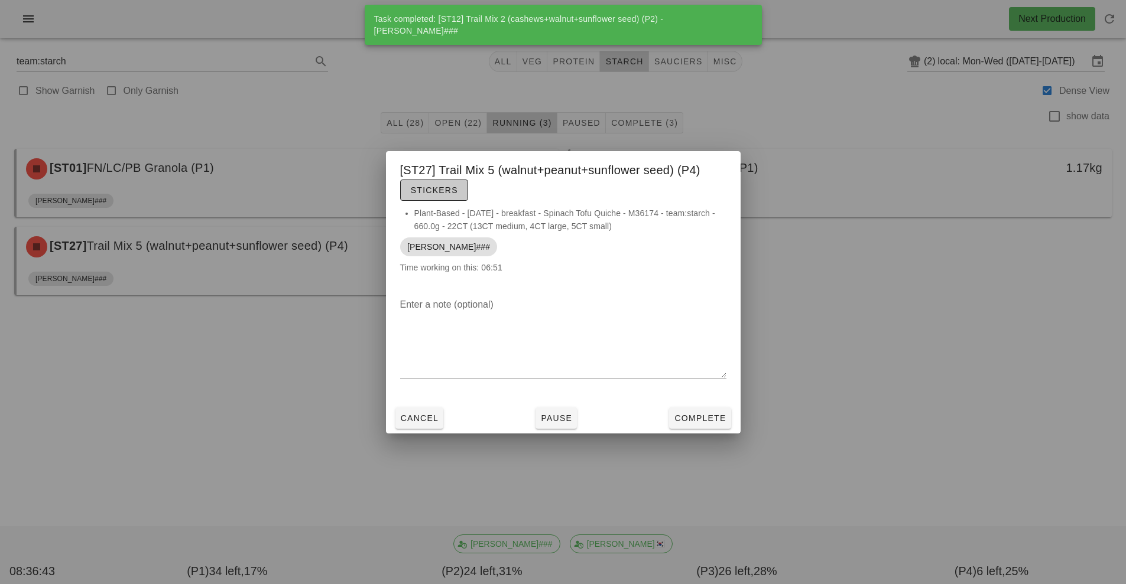
click at [446, 187] on span "Stickers" at bounding box center [434, 190] width 48 height 9
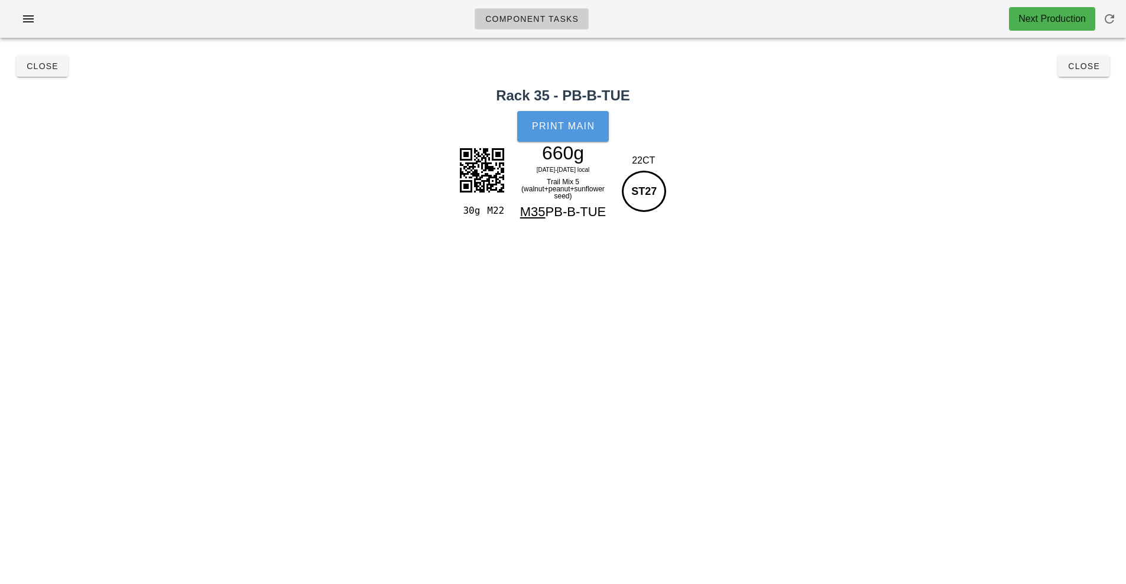
click at [569, 121] on span "Print Main" at bounding box center [563, 126] width 64 height 11
click at [35, 76] on button "Close" at bounding box center [42, 66] width 51 height 21
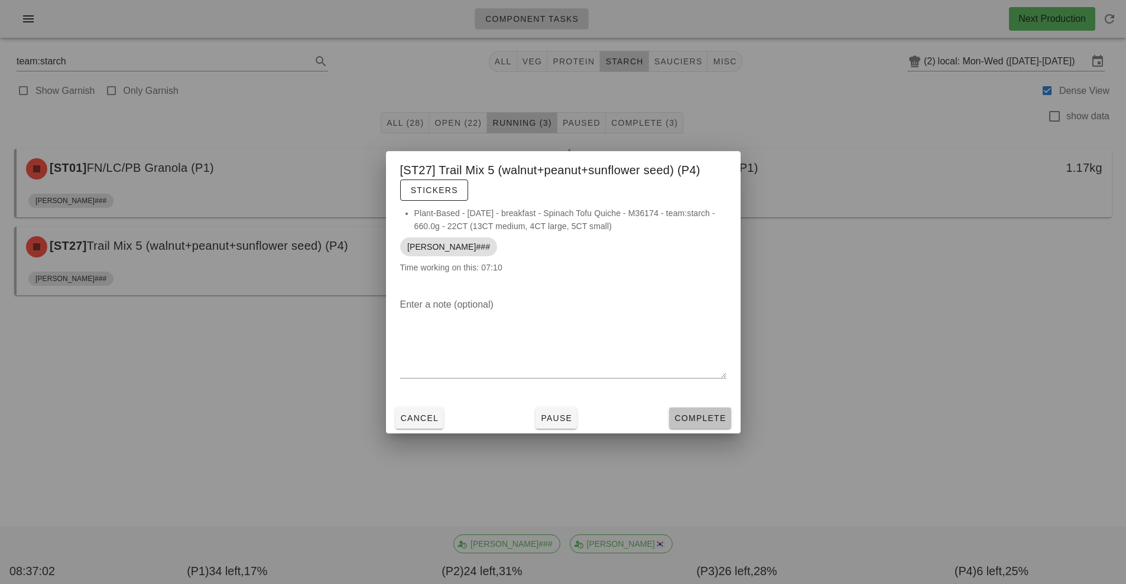
click at [706, 421] on span "Complete" at bounding box center [700, 418] width 52 height 9
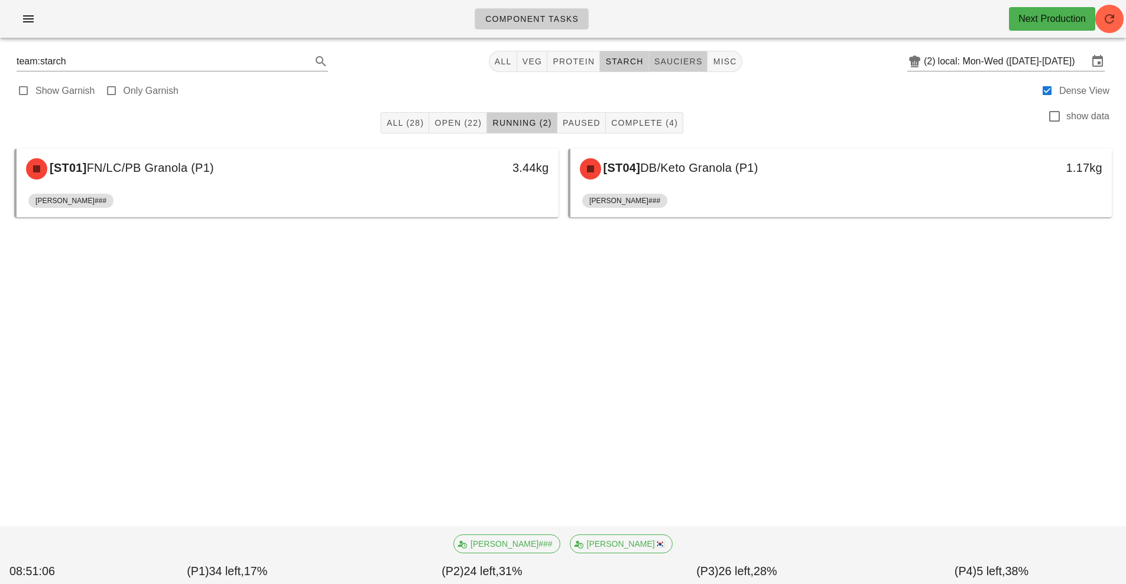
click at [670, 61] on span "sauciers" at bounding box center [678, 61] width 49 height 9
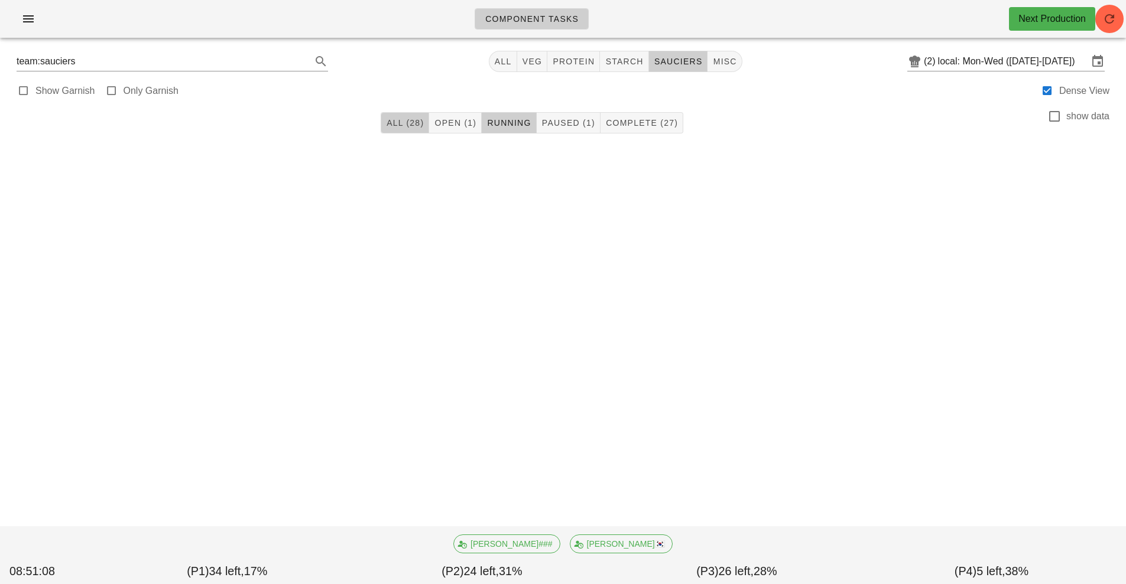
click at [411, 131] on button "All (28)" at bounding box center [405, 122] width 48 height 21
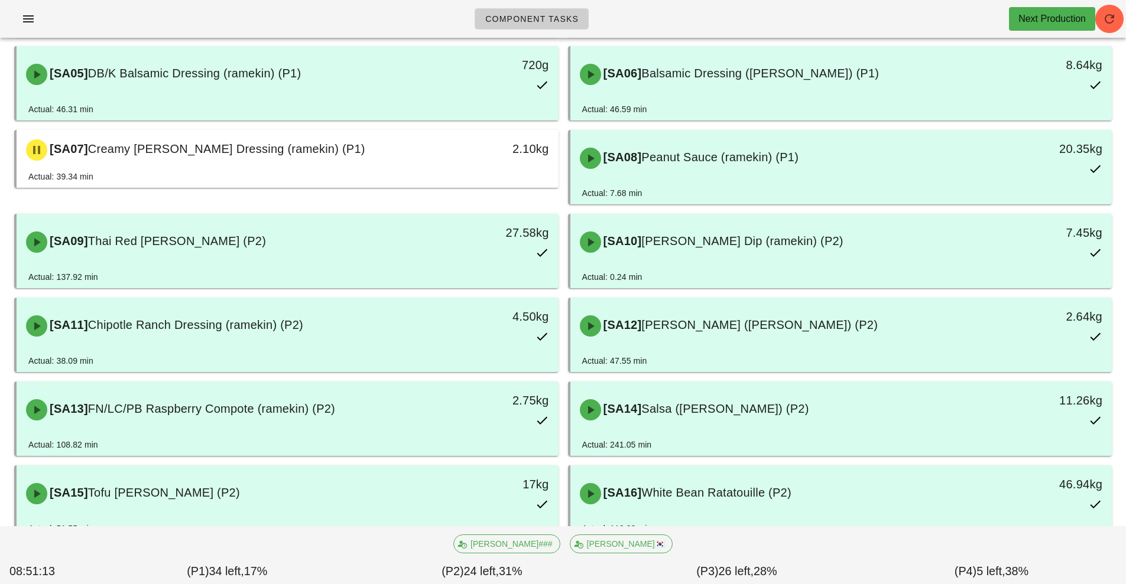
scroll to position [269, 0]
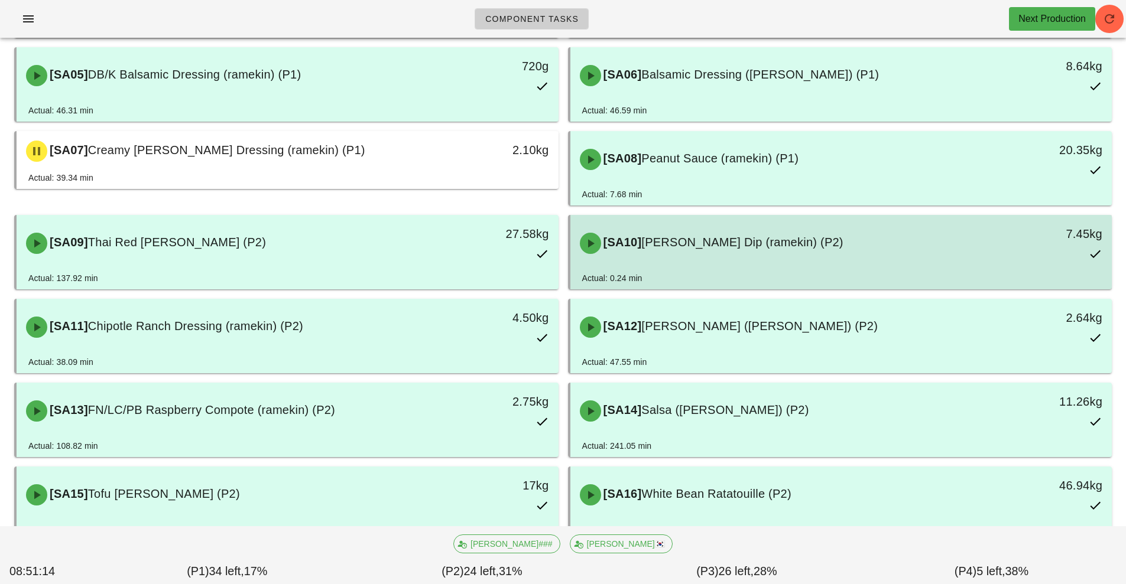
click at [696, 246] on span "[PERSON_NAME] Dip (ramekin) (P2)" at bounding box center [741, 242] width 201 height 13
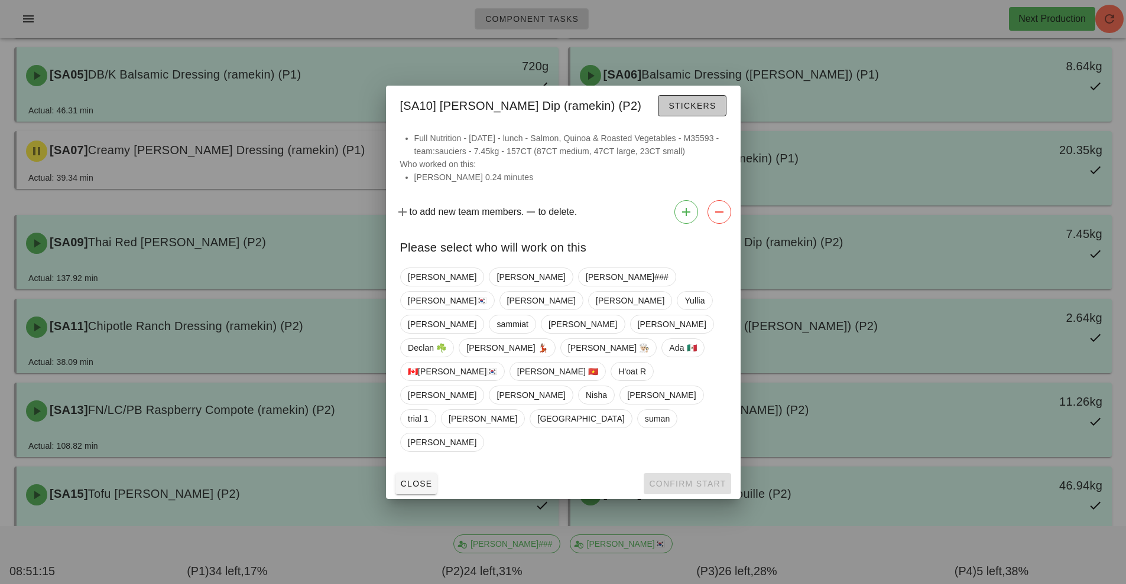
click at [678, 116] on button "Stickers" at bounding box center [692, 105] width 68 height 21
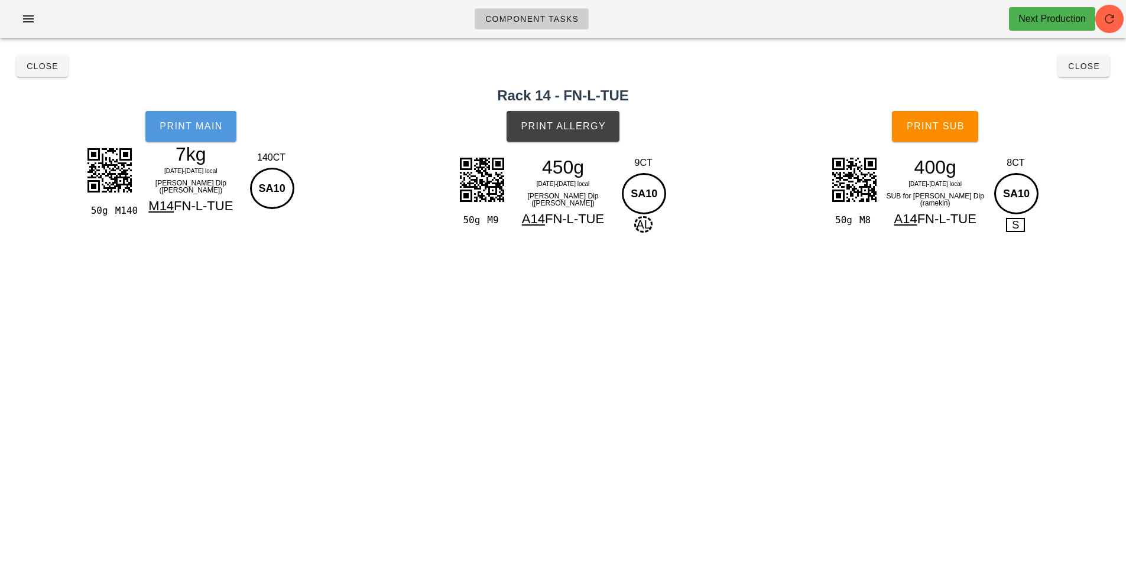
click at [173, 140] on button "Print Main" at bounding box center [190, 126] width 91 height 31
click at [43, 68] on span "Close" at bounding box center [42, 65] width 32 height 9
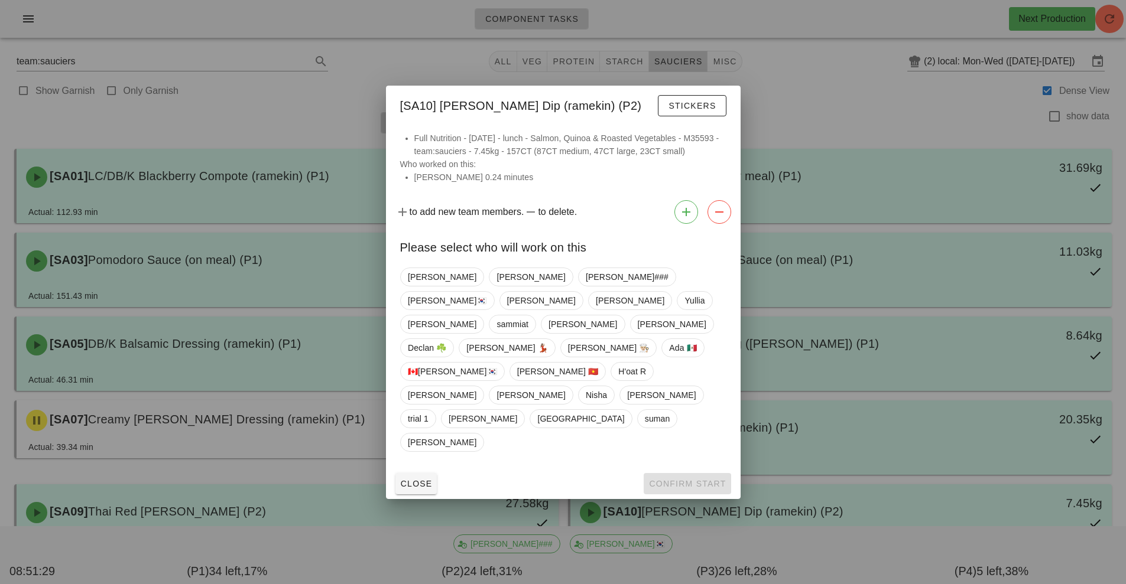
click at [152, 116] on div at bounding box center [563, 292] width 1126 height 584
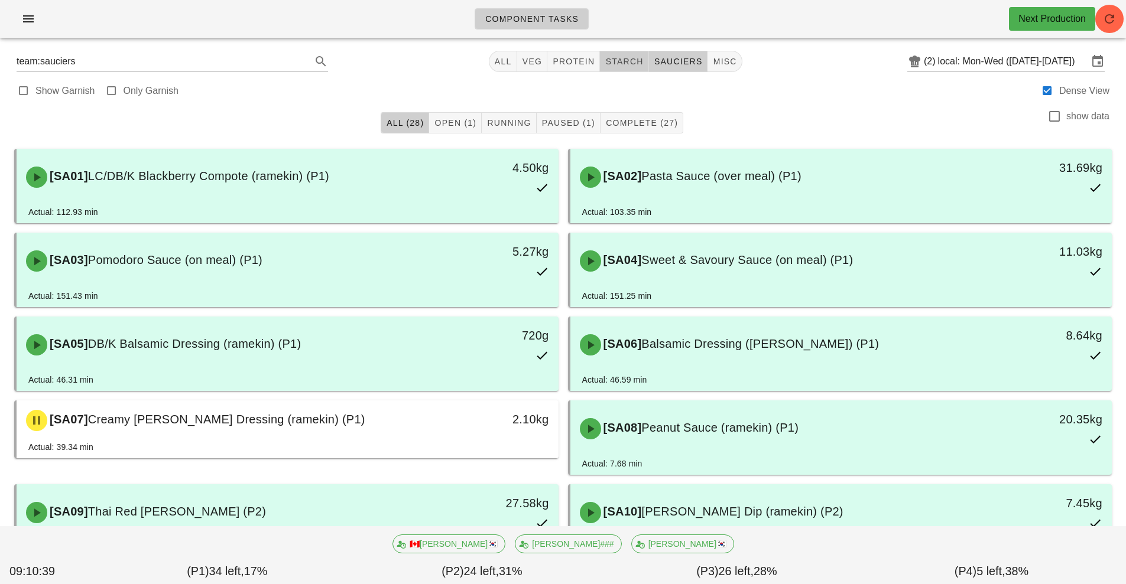
click at [617, 63] on span "starch" at bounding box center [623, 61] width 38 height 9
type input "team:starch"
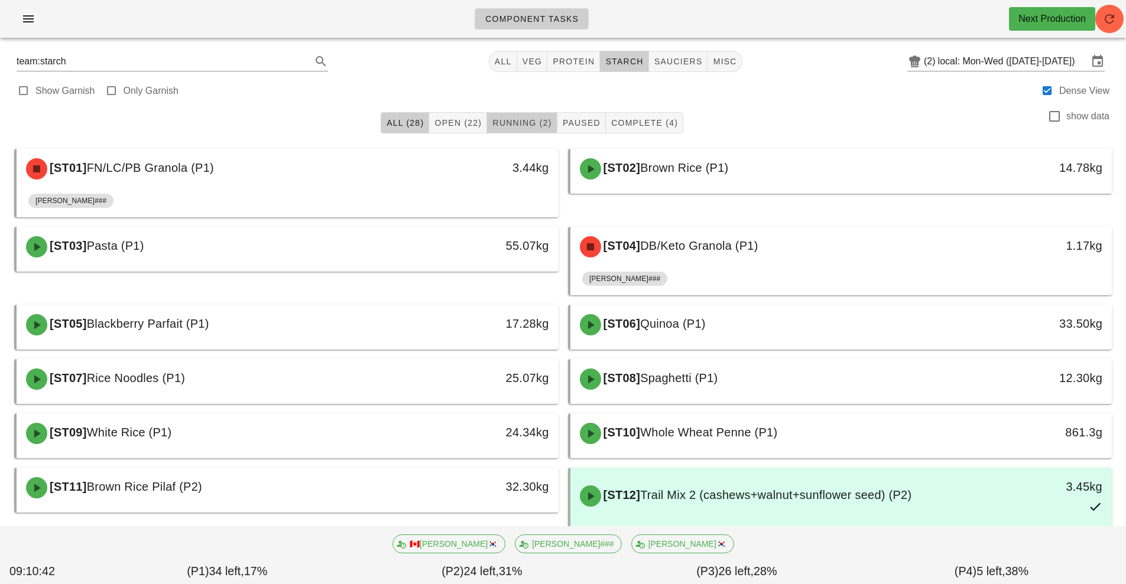
click at [511, 121] on span "Running (2)" at bounding box center [522, 122] width 60 height 9
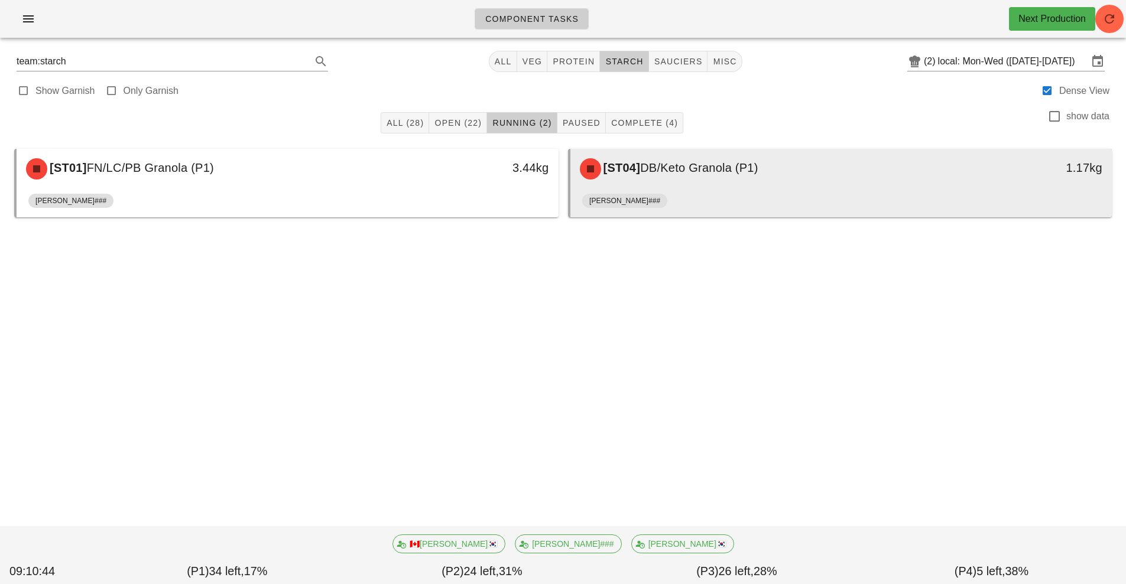
click at [727, 180] on div "[ST04] DB/Keto Granola (P1)" at bounding box center [774, 168] width 402 height 35
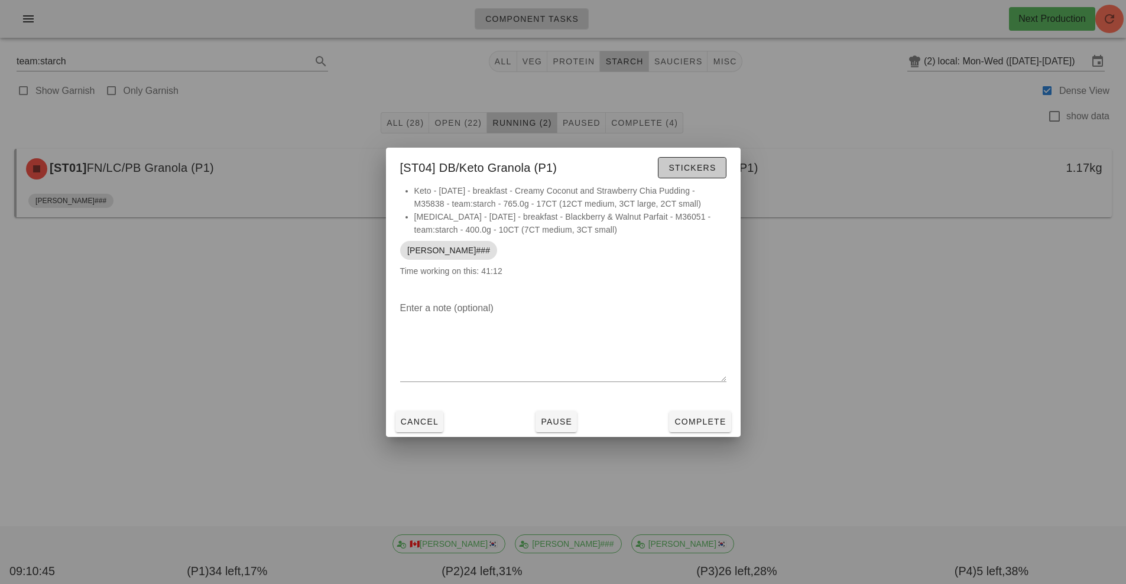
click at [704, 164] on span "Stickers" at bounding box center [692, 167] width 48 height 9
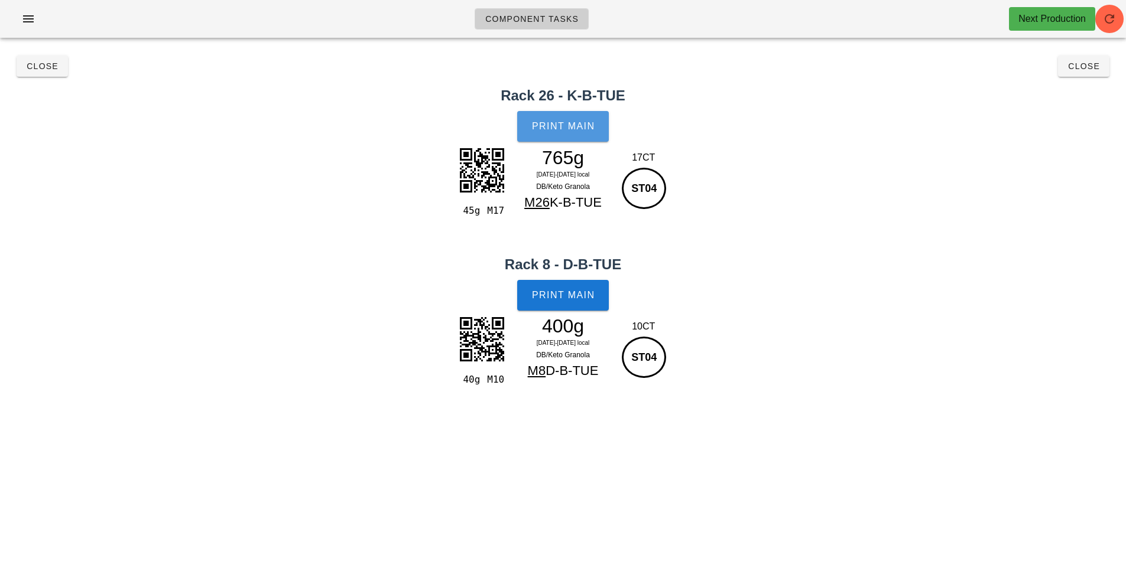
click at [578, 122] on span "Print Main" at bounding box center [563, 126] width 64 height 11
click at [563, 293] on span "Print Main" at bounding box center [563, 295] width 64 height 11
click at [49, 66] on span "Close" at bounding box center [42, 65] width 32 height 9
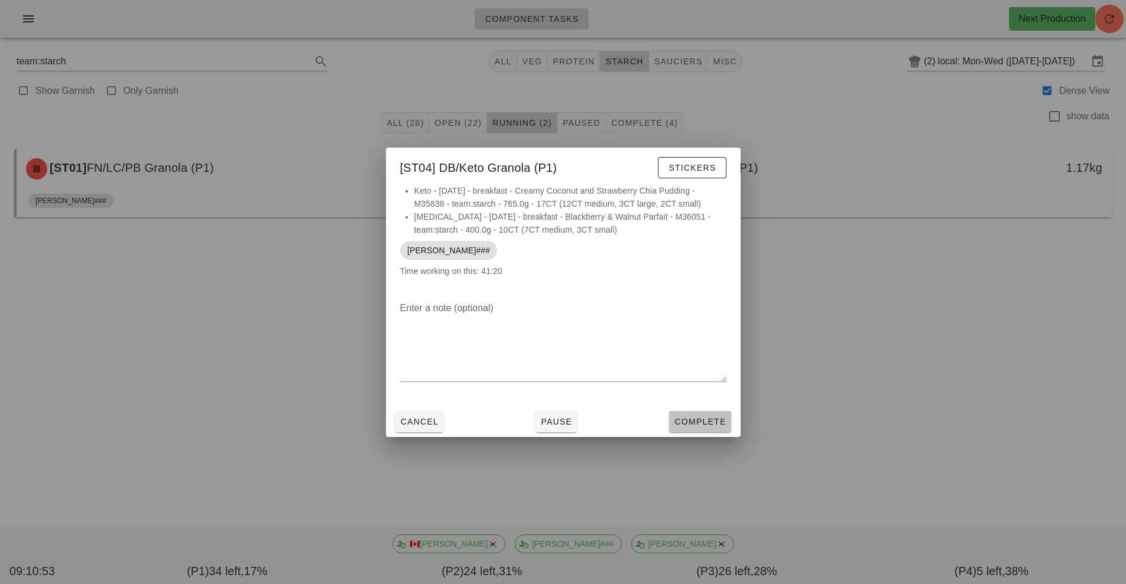
click at [695, 424] on span "Complete" at bounding box center [700, 421] width 52 height 9
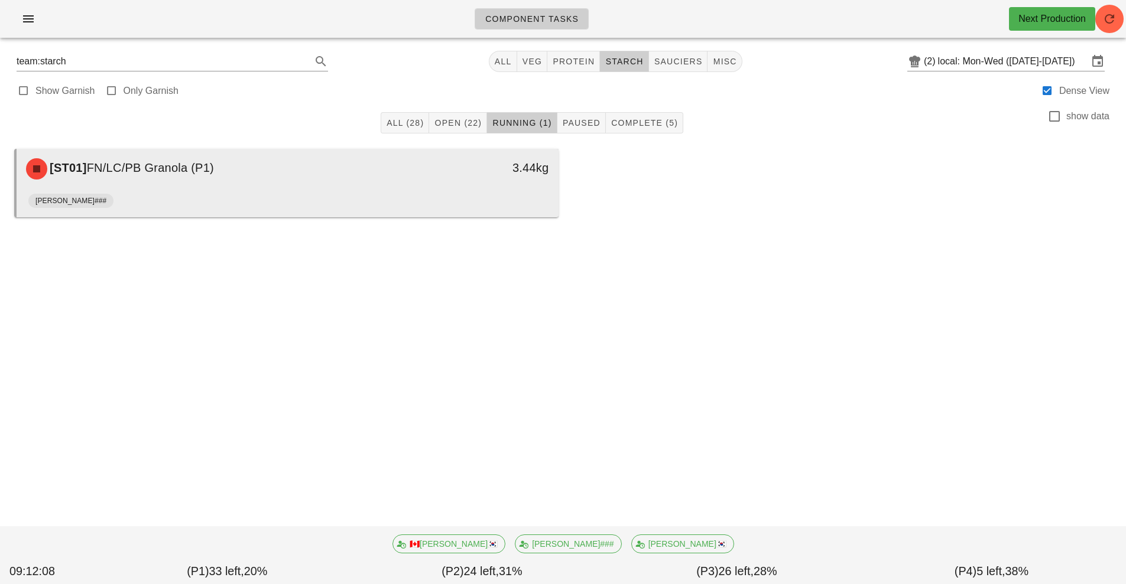
click at [444, 188] on div "[ST01] FN/LC/PB Granola (P1) 3.44kg" at bounding box center [288, 169] width 542 height 40
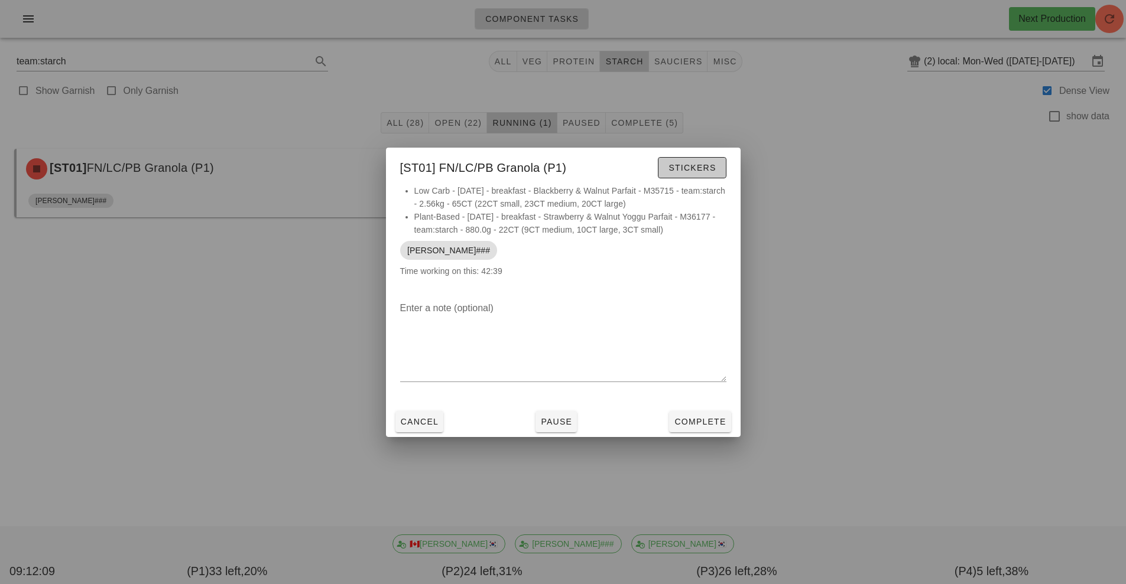
click at [683, 165] on span "Stickers" at bounding box center [692, 167] width 48 height 9
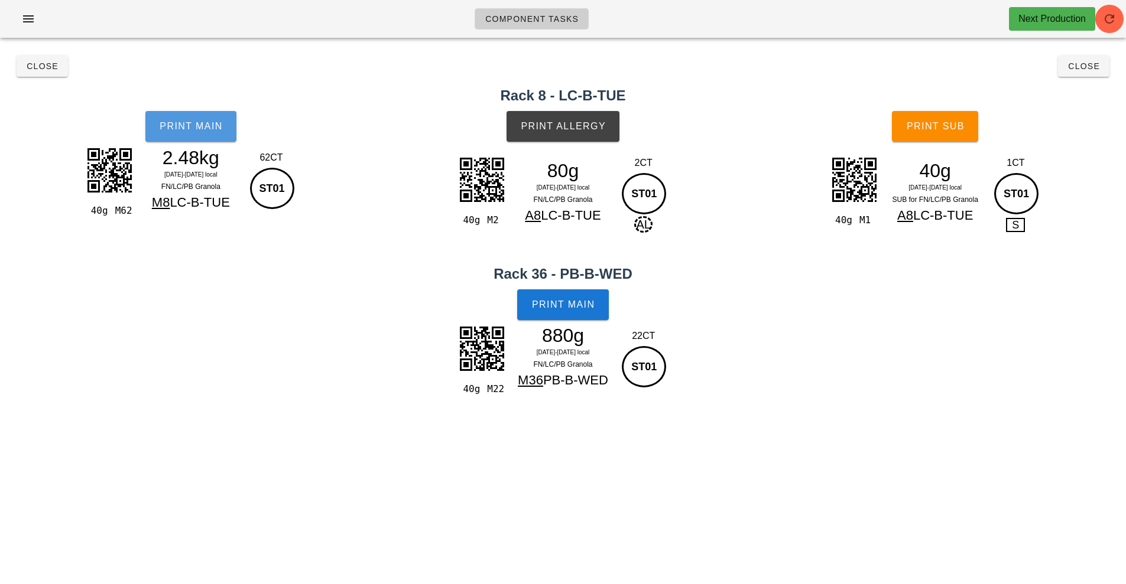
click at [189, 129] on span "Print Main" at bounding box center [191, 126] width 64 height 11
click at [570, 123] on span "Print Allergy" at bounding box center [563, 126] width 86 height 11
click at [561, 314] on button "Print Main" at bounding box center [562, 305] width 91 height 31
click at [955, 126] on span "Print Sub" at bounding box center [935, 126] width 58 height 11
click at [24, 70] on button "Close" at bounding box center [42, 66] width 51 height 21
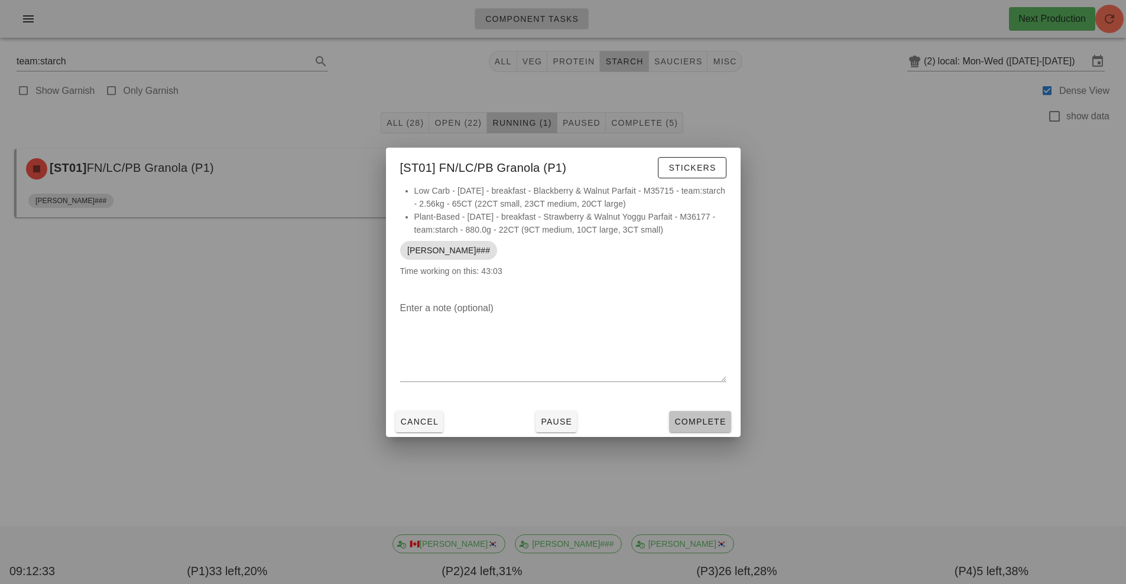
click at [697, 419] on span "Complete" at bounding box center [700, 421] width 52 height 9
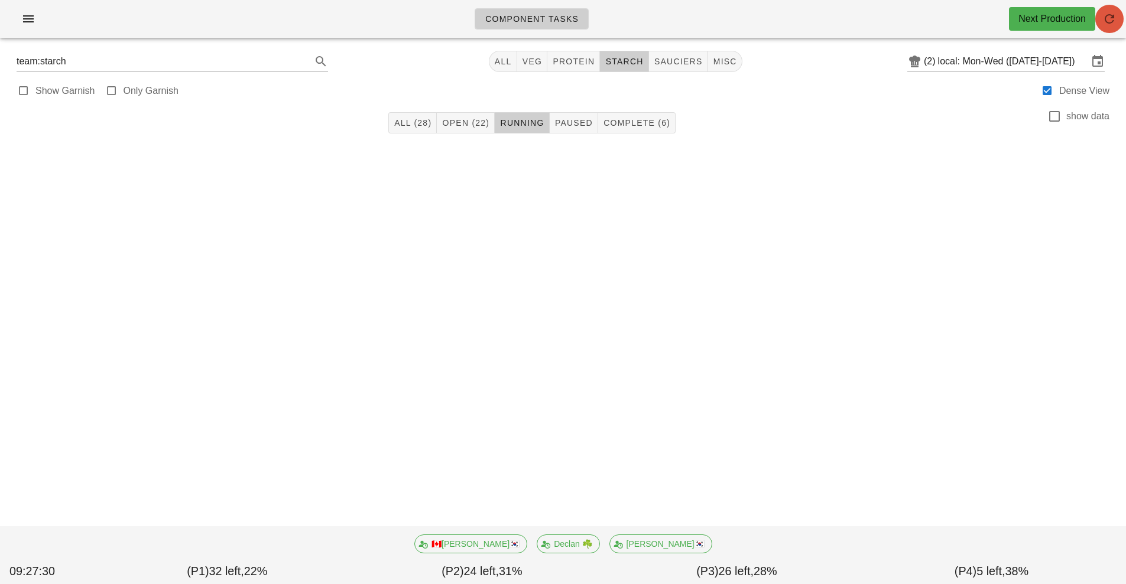
click at [1119, 18] on span "button" at bounding box center [1109, 19] width 28 height 14
click at [583, 69] on button "protein" at bounding box center [573, 61] width 53 height 21
type input "team:protein"
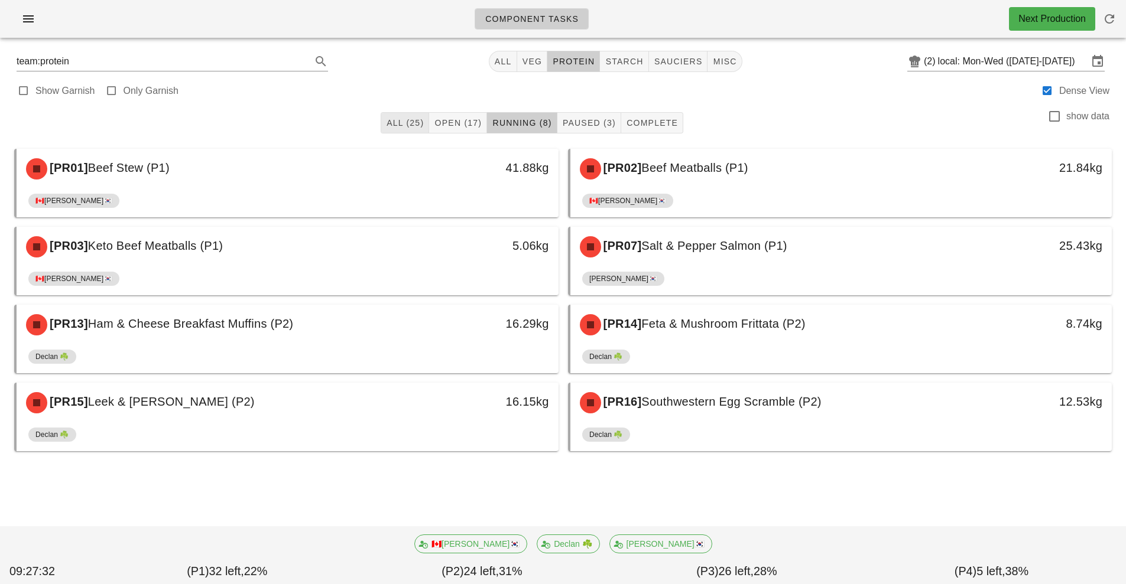
click at [412, 125] on span "All (25)" at bounding box center [405, 122] width 38 height 9
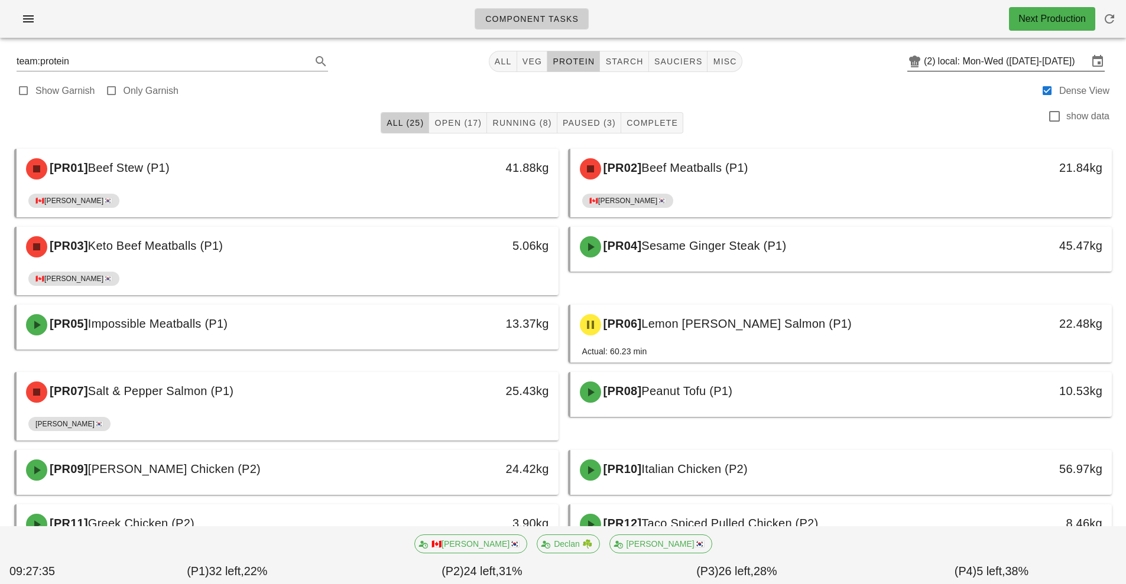
click at [964, 68] on input "local: Mon-Wed ([DATE]-[DATE])" at bounding box center [1013, 61] width 150 height 19
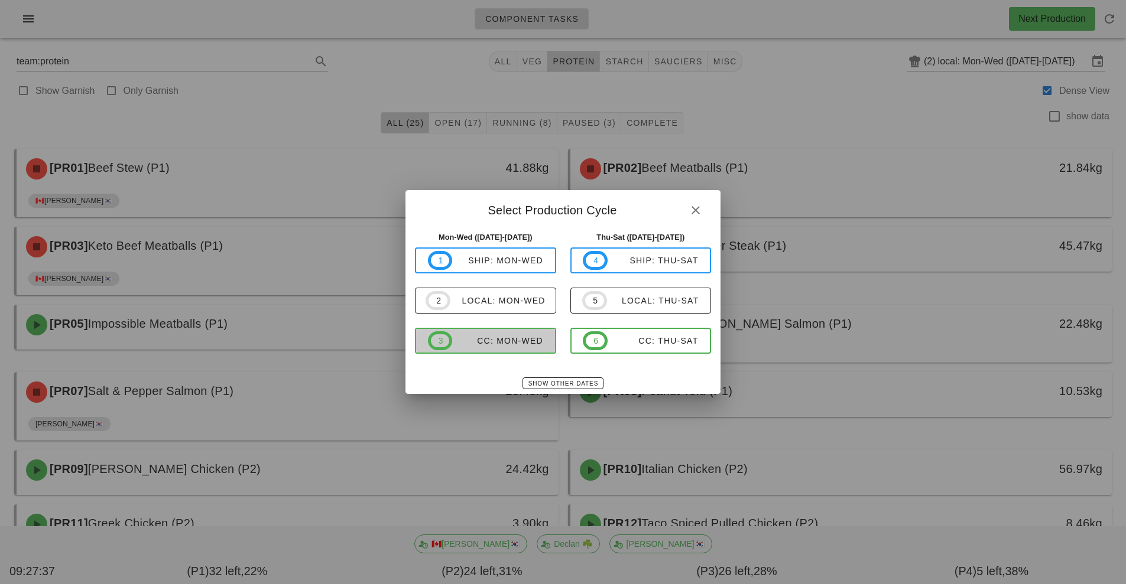
click at [513, 349] on span "3 CC: Mon-Wed" at bounding box center [485, 340] width 115 height 19
type input "CC: Mon-Wed (Oct 13-Oct 15)"
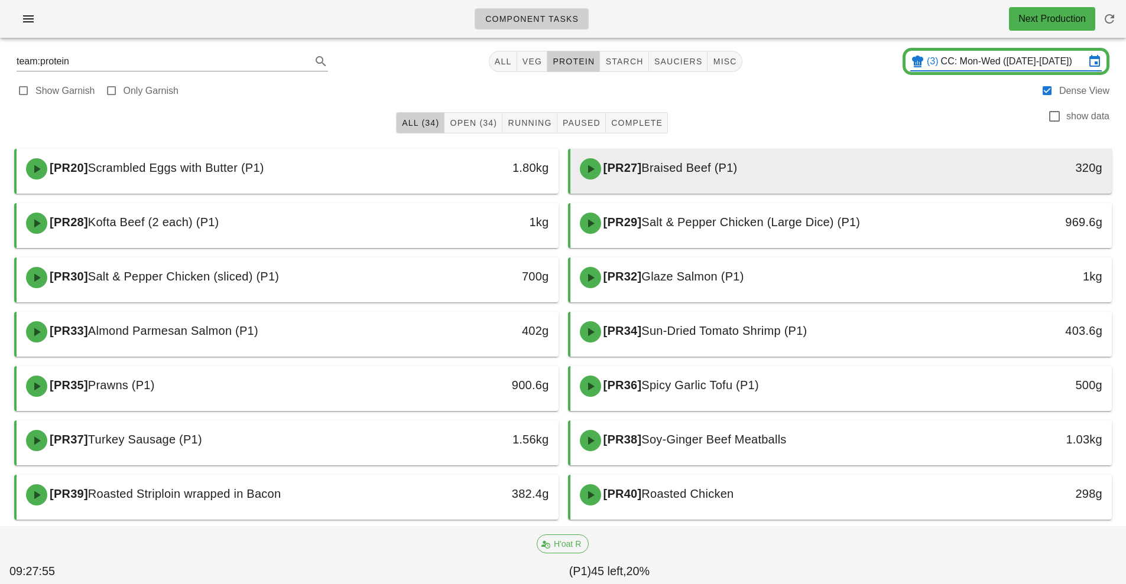
click at [783, 183] on div "[PR27] Braised Beef (P1)" at bounding box center [774, 168] width 402 height 35
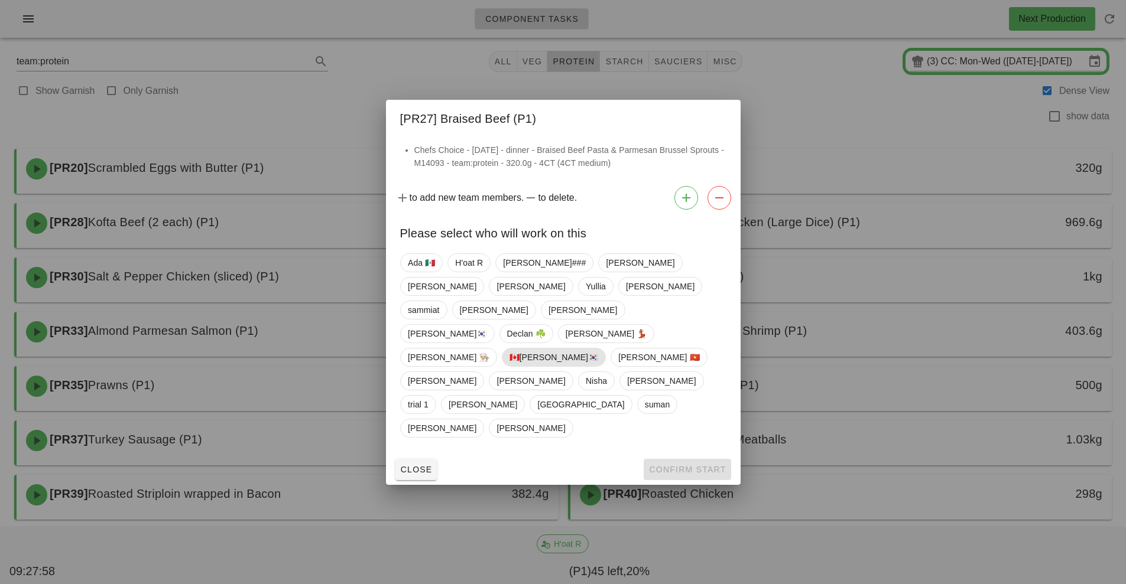
click at [531, 349] on span "🇨🇦[PERSON_NAME]🇰🇷" at bounding box center [553, 358] width 89 height 18
click at [695, 459] on button "Confirm Start" at bounding box center [686, 469] width 87 height 21
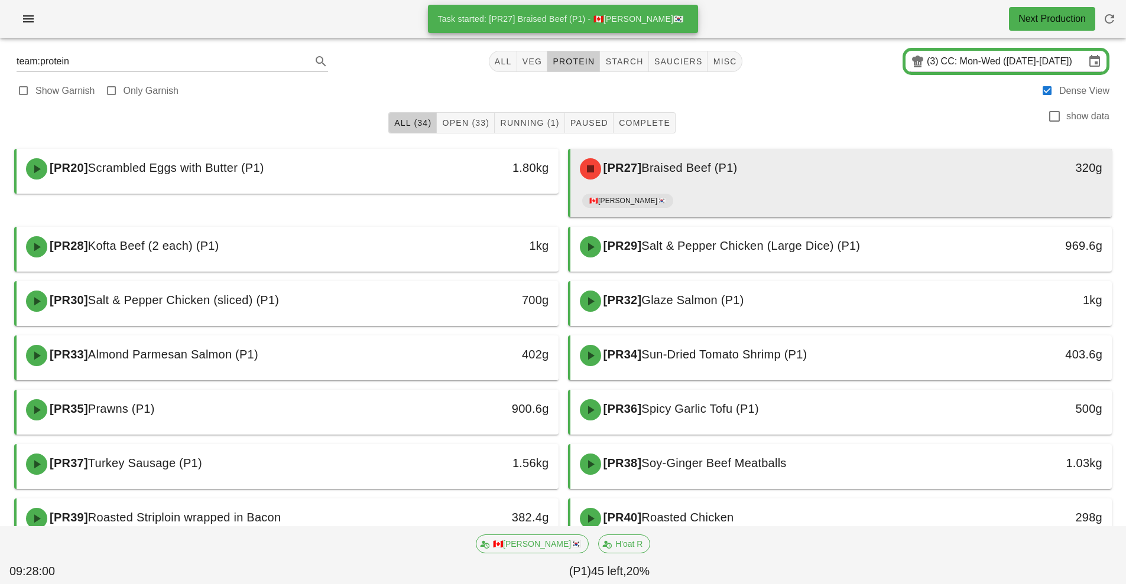
click at [760, 193] on div "🇨🇦[PERSON_NAME]🇰🇷" at bounding box center [841, 203] width 518 height 28
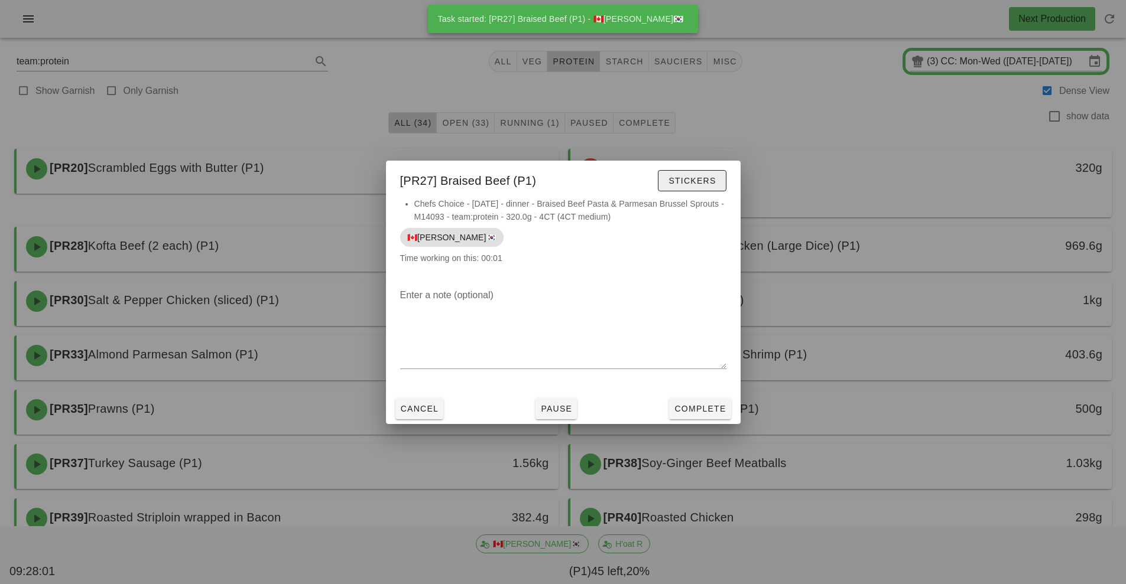
click at [700, 188] on button "Stickers" at bounding box center [692, 180] width 68 height 21
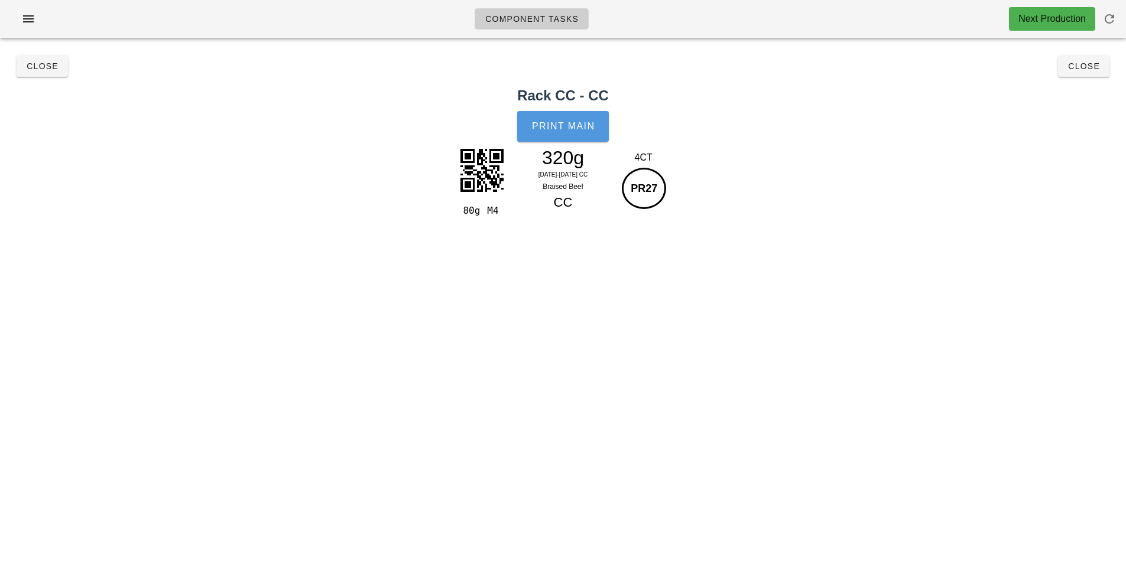
click at [567, 123] on span "Print Main" at bounding box center [563, 126] width 64 height 11
click at [583, 138] on button "Print Main" at bounding box center [562, 126] width 91 height 31
click at [1091, 73] on button "Close" at bounding box center [1083, 66] width 51 height 21
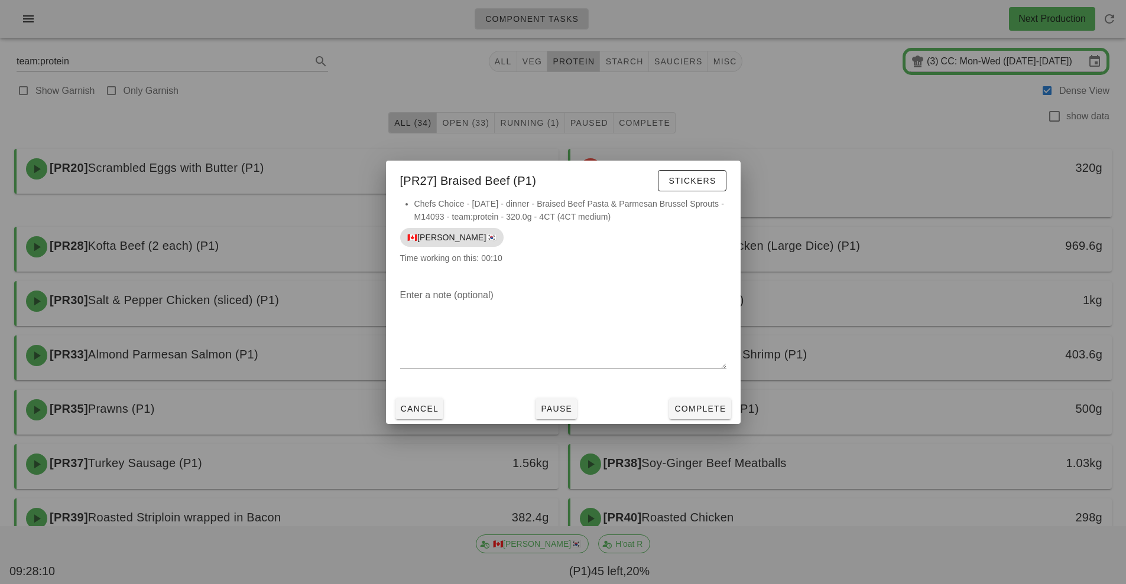
click at [952, 201] on div at bounding box center [563, 292] width 1126 height 584
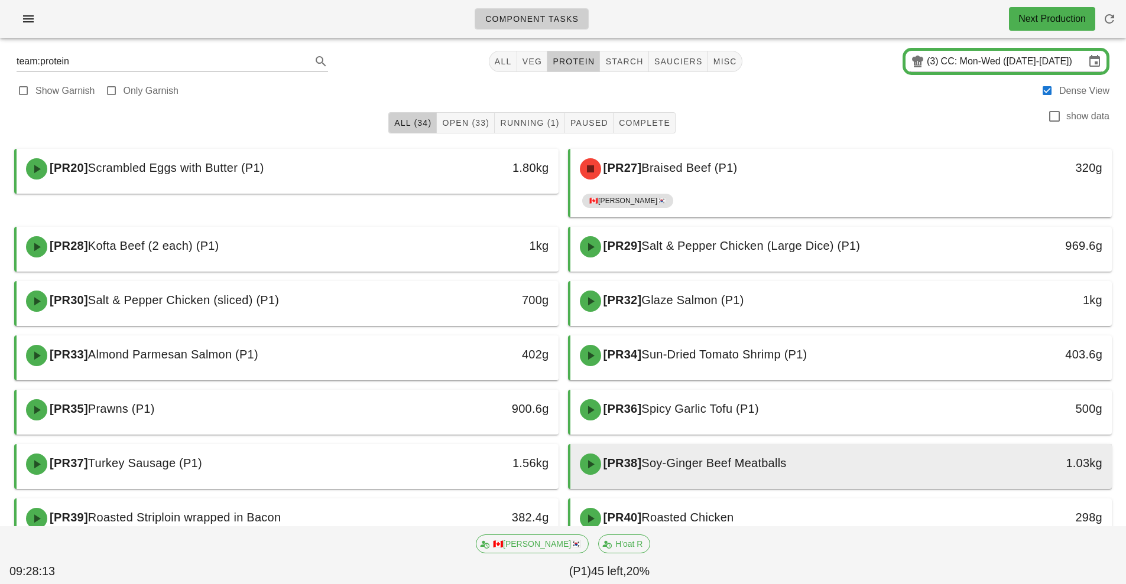
click at [781, 475] on div "[PR38] Soy-Ginger Beef Meatballs" at bounding box center [774, 464] width 402 height 35
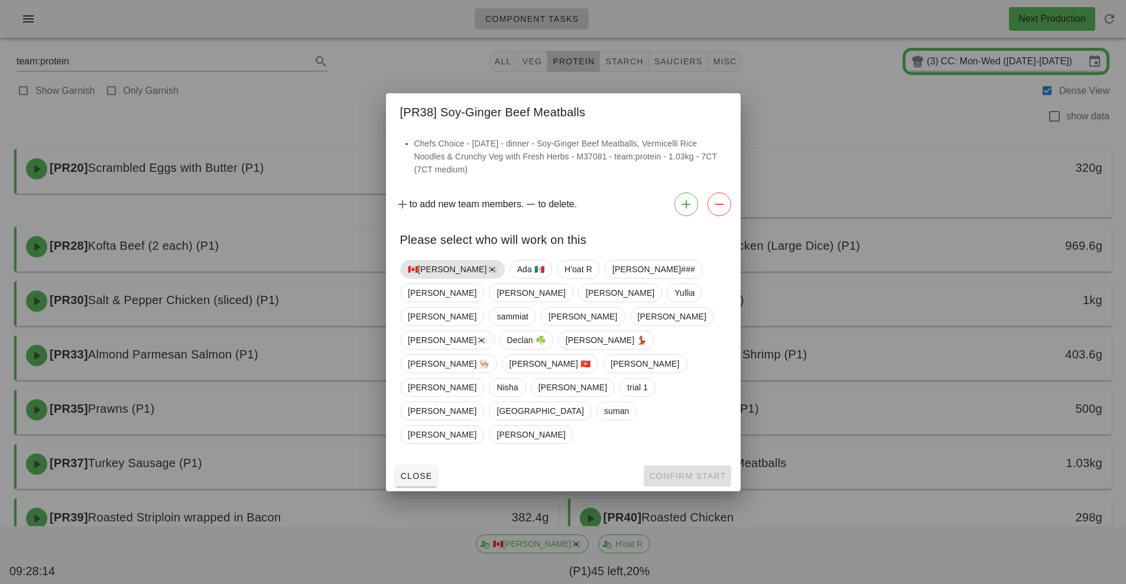
click at [443, 278] on span "🇨🇦[PERSON_NAME]🇰🇷" at bounding box center [452, 270] width 89 height 18
click at [702, 466] on button "Confirm Start" at bounding box center [686, 476] width 87 height 21
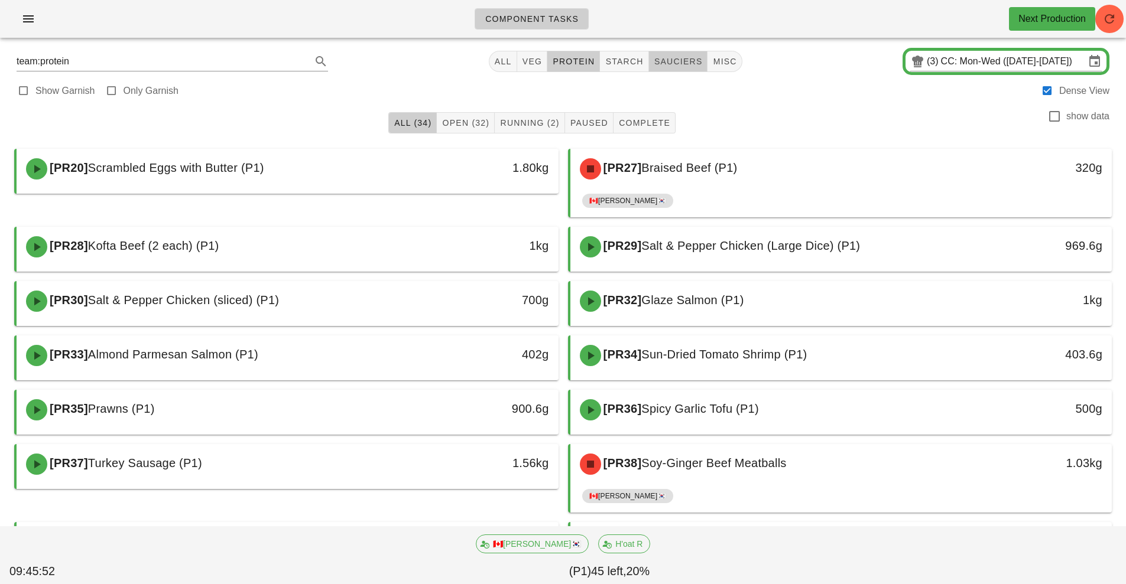
click at [675, 61] on span "sauciers" at bounding box center [678, 61] width 49 height 9
type input "team:sauciers"
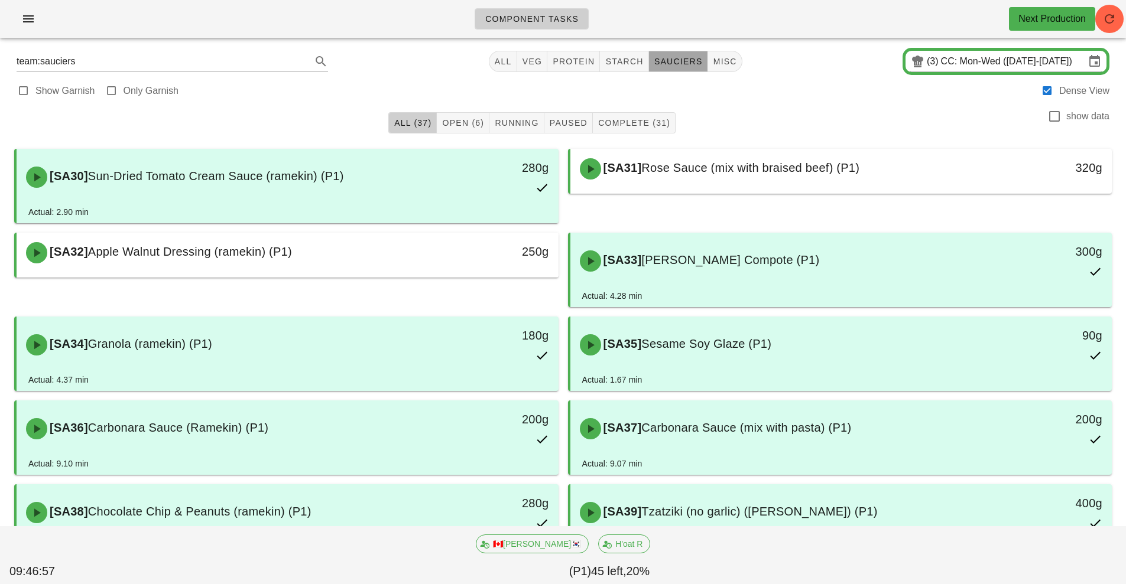
click at [677, 61] on span "sauciers" at bounding box center [678, 61] width 49 height 9
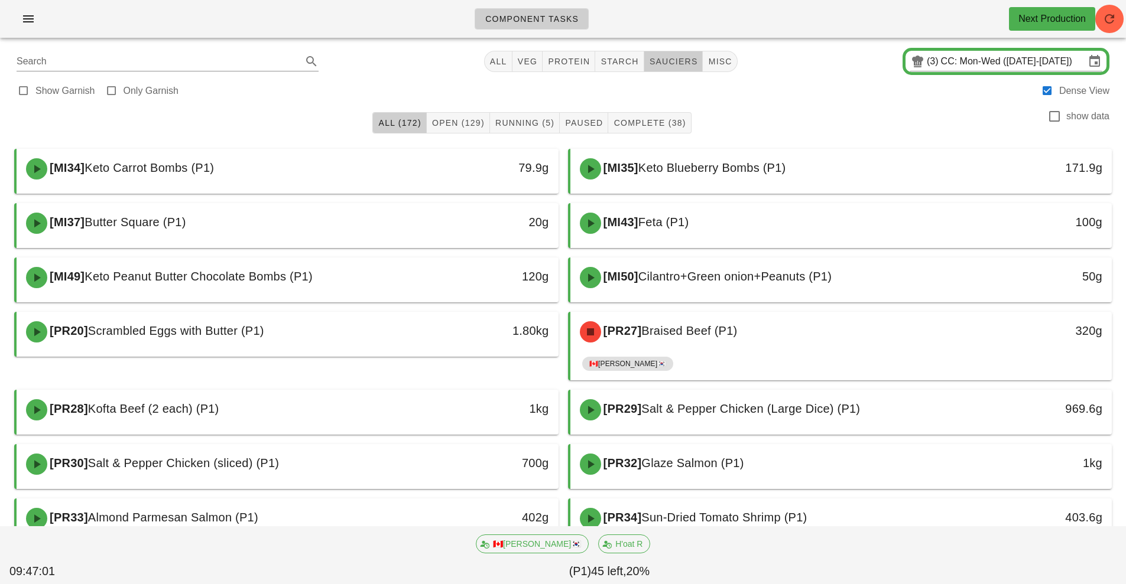
click at [677, 61] on span "sauciers" at bounding box center [673, 61] width 49 height 9
type input "team:sauciers"
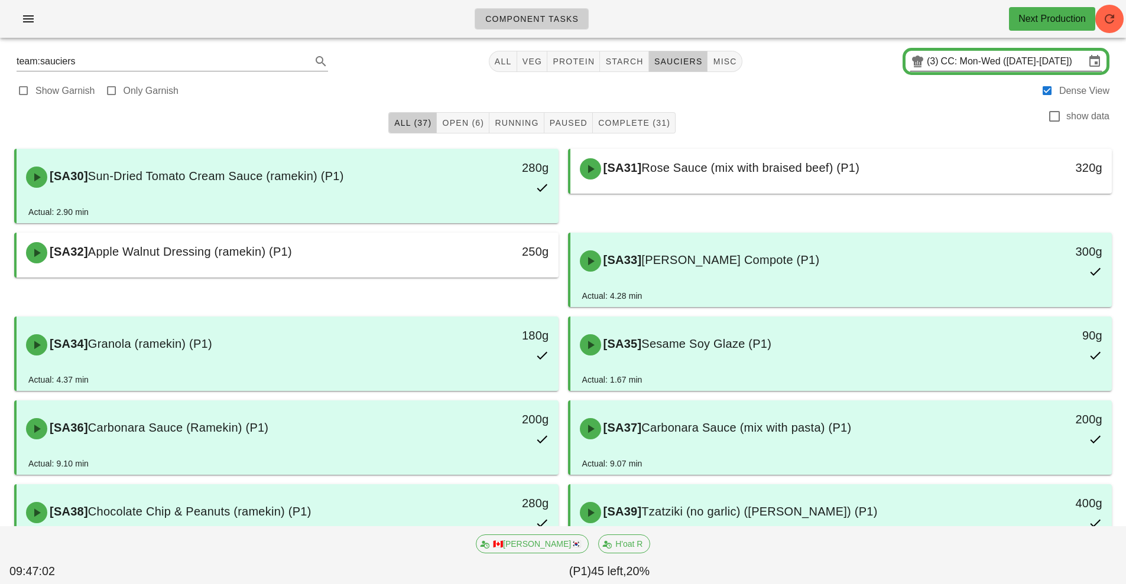
click at [1033, 60] on input "CC: Mon-Wed (Oct 13-Oct 15)" at bounding box center [1013, 61] width 144 height 19
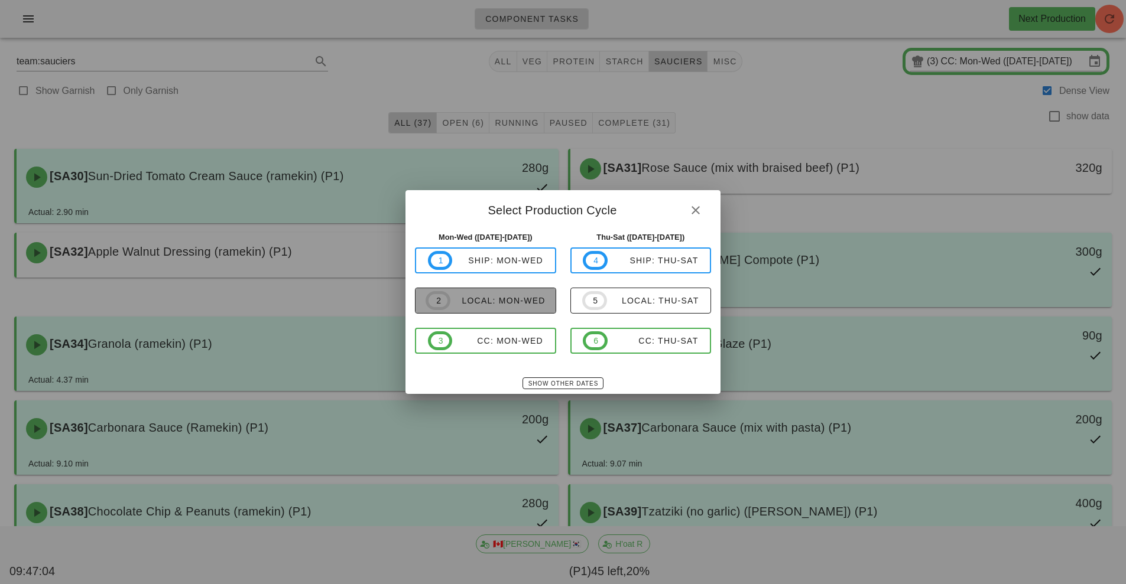
click at [514, 303] on div "local: Mon-Wed" at bounding box center [497, 300] width 95 height 9
type input "local: Mon-Wed ([DATE]-[DATE])"
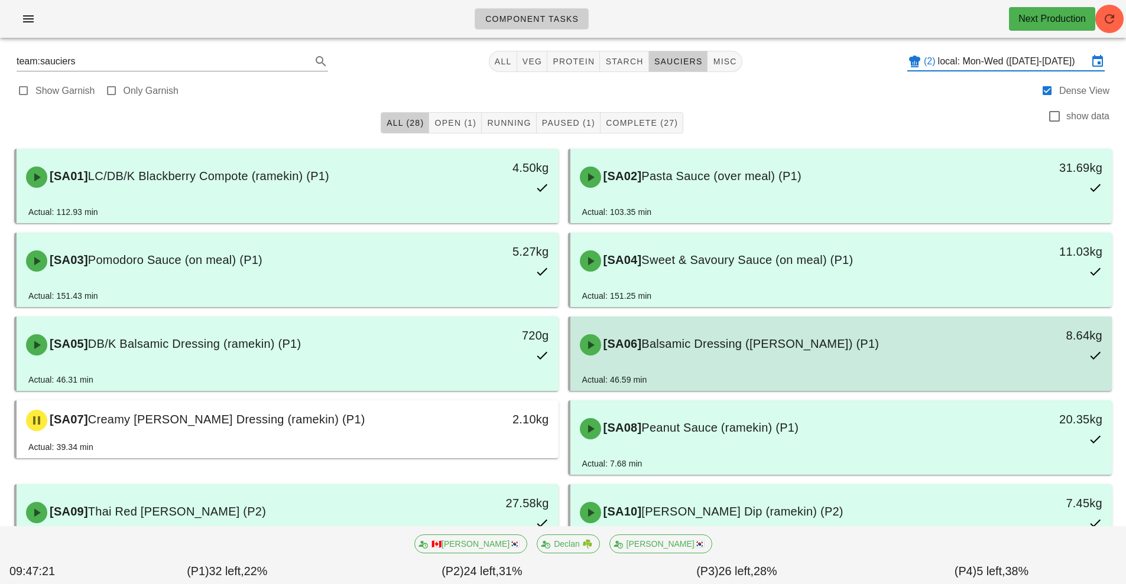
click at [751, 350] on span "Balsamic Dressing ([PERSON_NAME]) (P1)" at bounding box center [760, 343] width 238 height 13
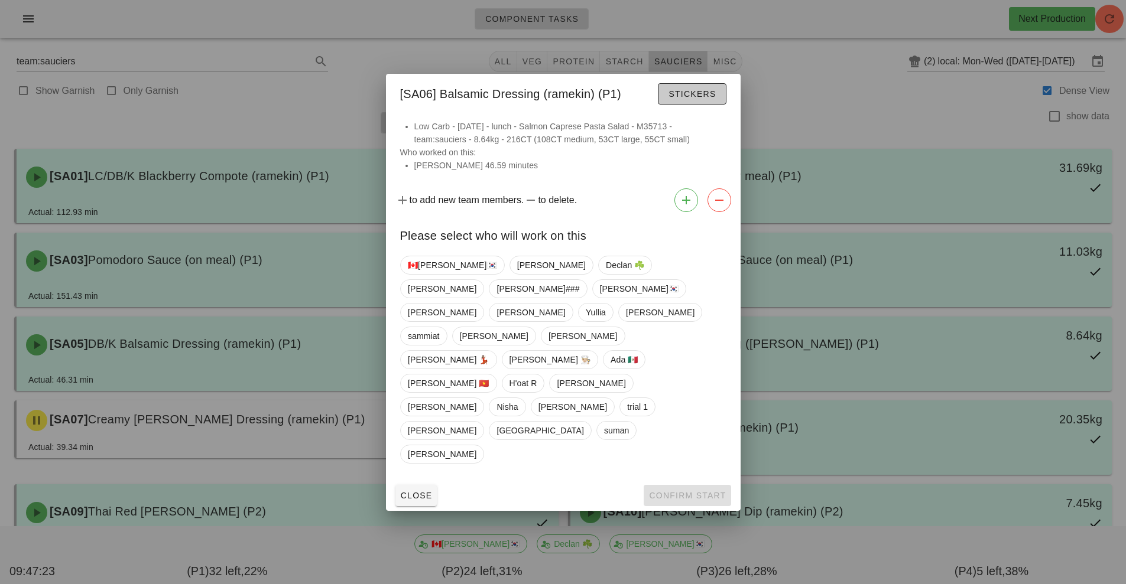
click at [700, 99] on span "Stickers" at bounding box center [692, 93] width 48 height 9
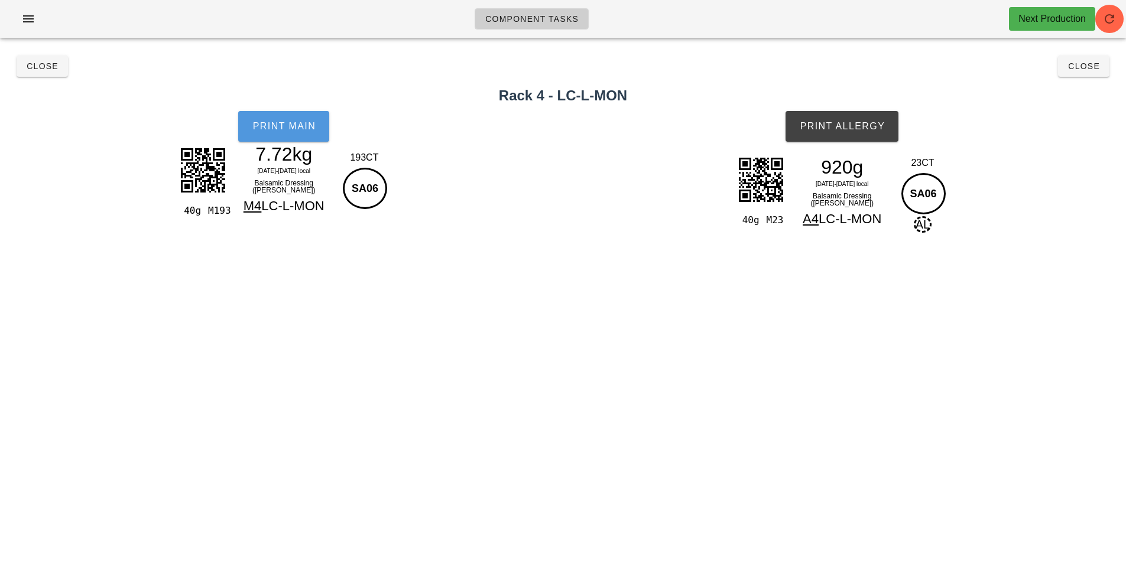
click at [283, 134] on button "Print Main" at bounding box center [283, 126] width 91 height 31
click at [59, 56] on button "Close" at bounding box center [42, 66] width 51 height 21
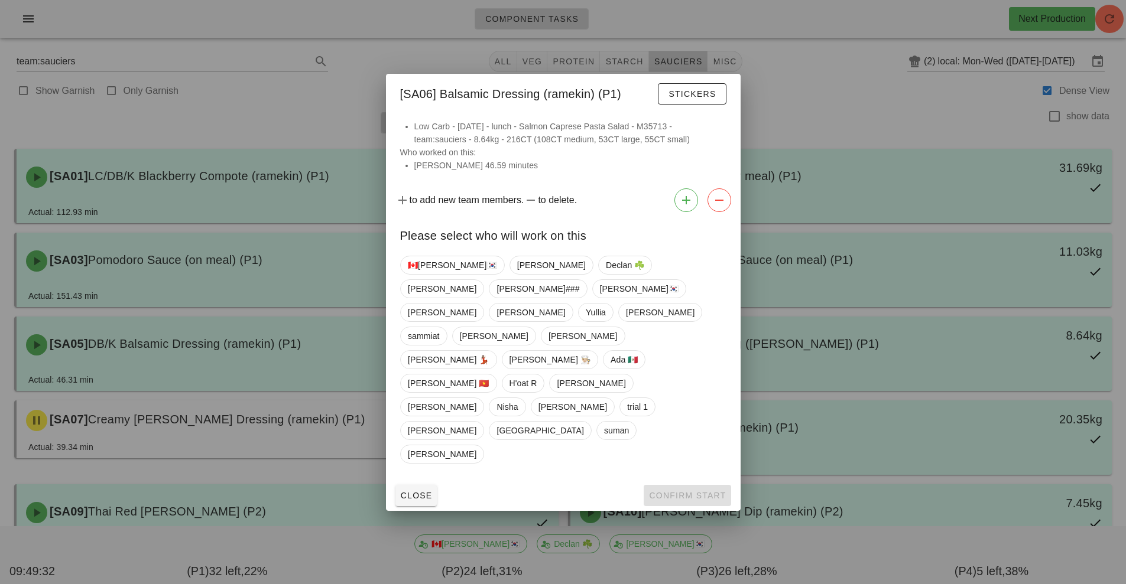
click at [831, 108] on div at bounding box center [563, 292] width 1126 height 584
